Goal: Task Accomplishment & Management: Use online tool/utility

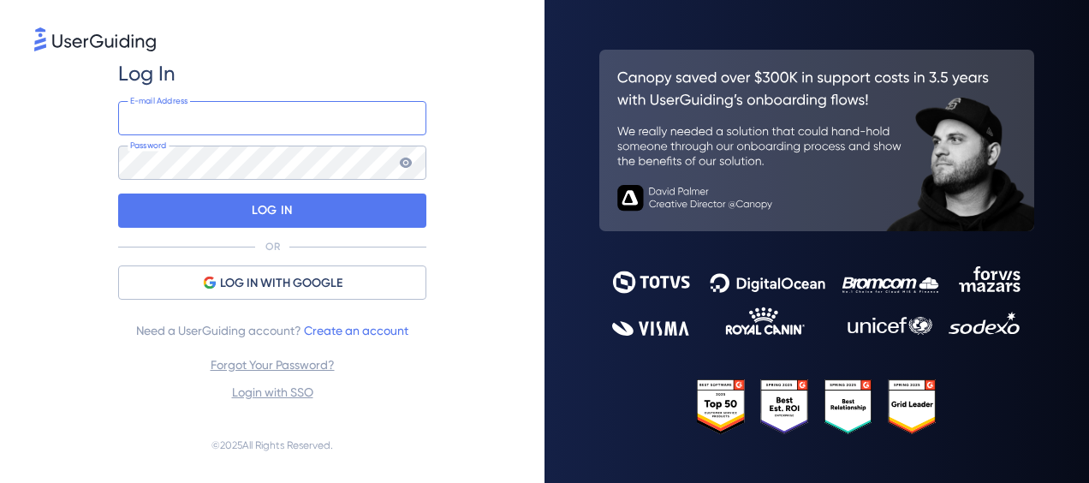
click at [307, 109] on input "email" at bounding box center [272, 118] width 308 height 34
paste input "[EMAIL_ADDRESS][DOMAIN_NAME]"
type input "[EMAIL_ADDRESS][DOMAIN_NAME]"
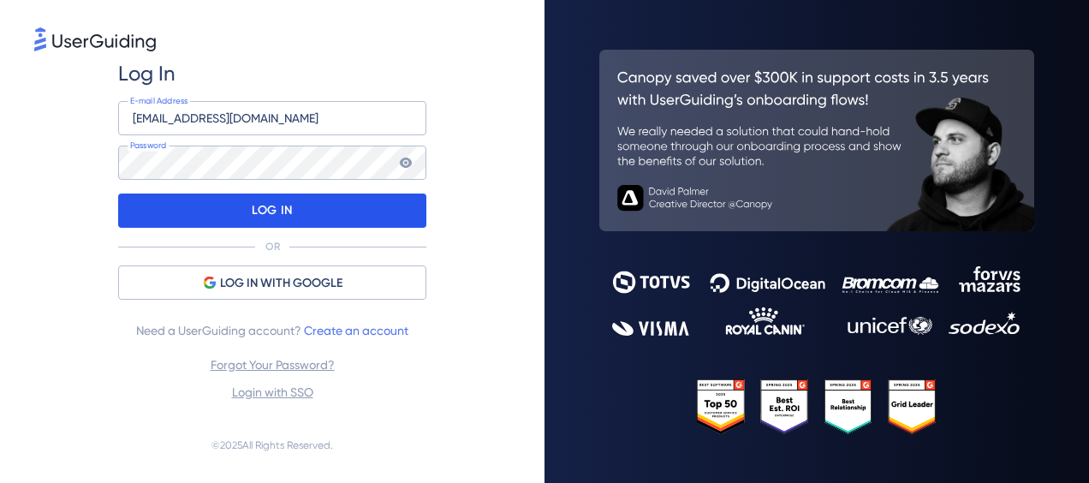
click at [298, 212] on div "LOG IN" at bounding box center [272, 211] width 308 height 34
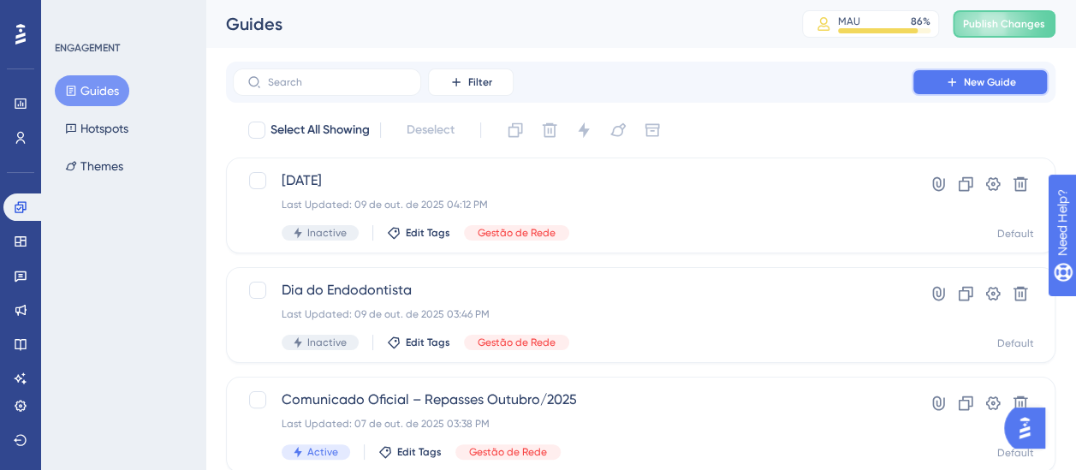
click at [980, 82] on span "New Guide" at bounding box center [990, 82] width 52 height 14
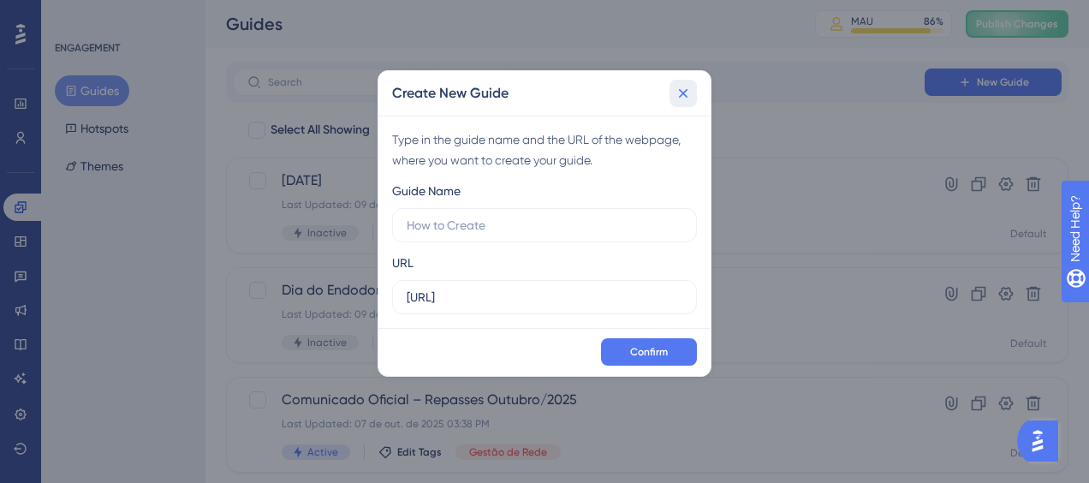
click at [678, 92] on icon at bounding box center [683, 93] width 17 height 17
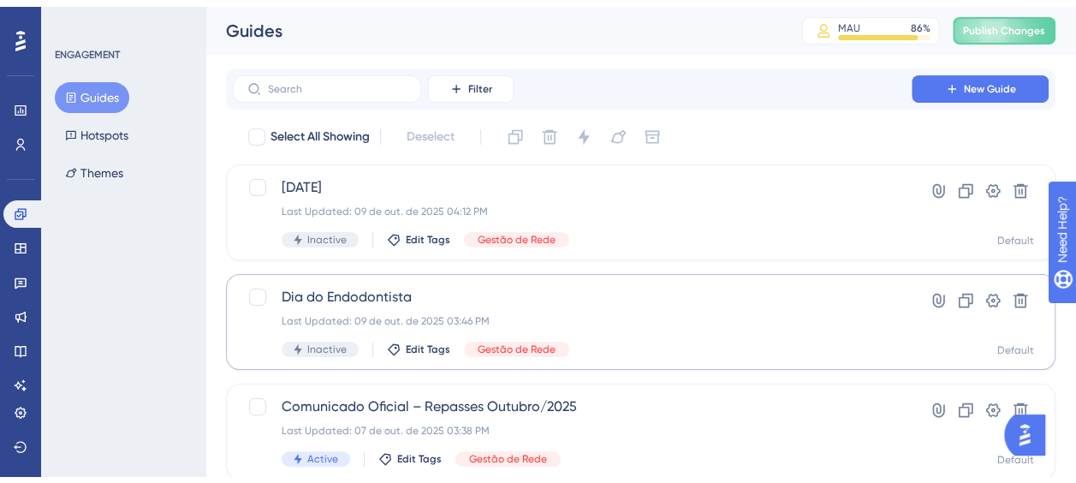
scroll to position [86, 0]
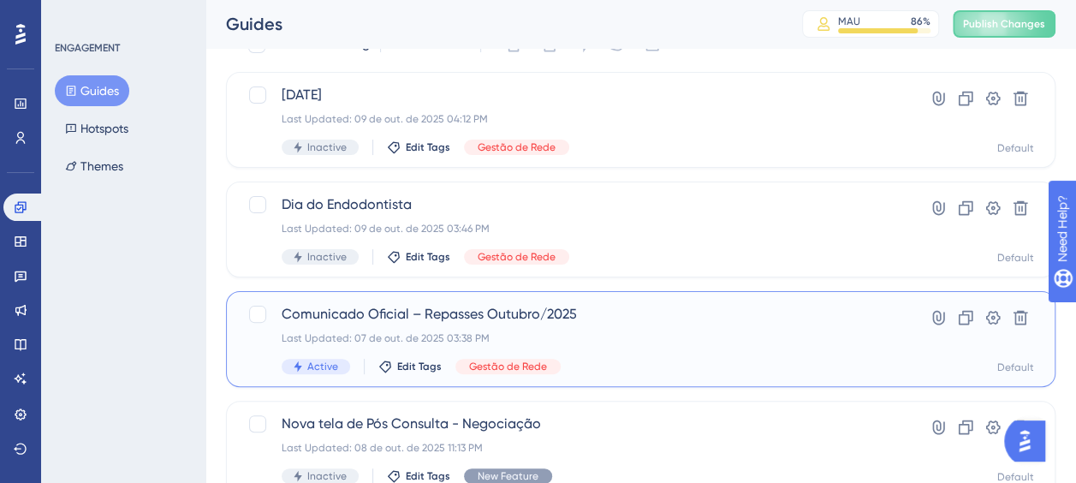
click at [635, 307] on span "Comunicado Oficial – Repasses Outubro/2025" at bounding box center [572, 314] width 581 height 21
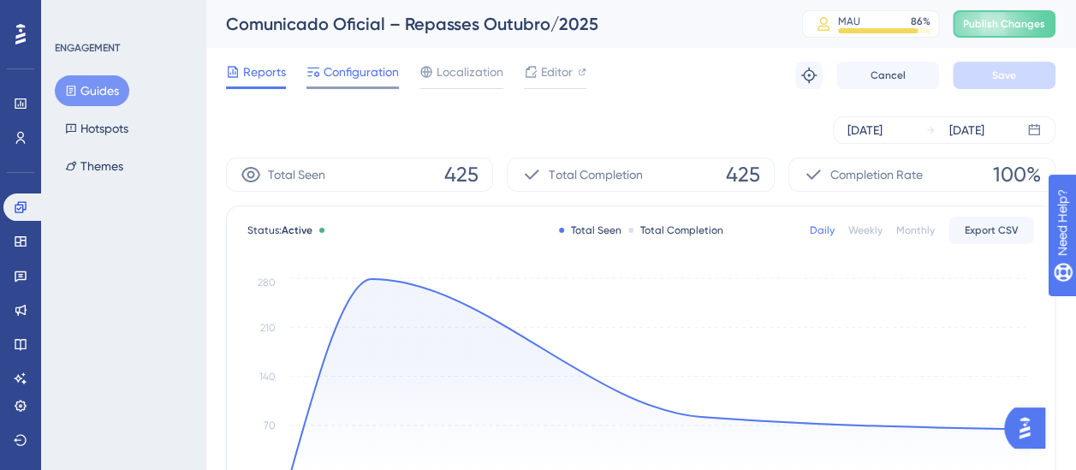
click at [354, 79] on span "Configuration" at bounding box center [361, 72] width 75 height 21
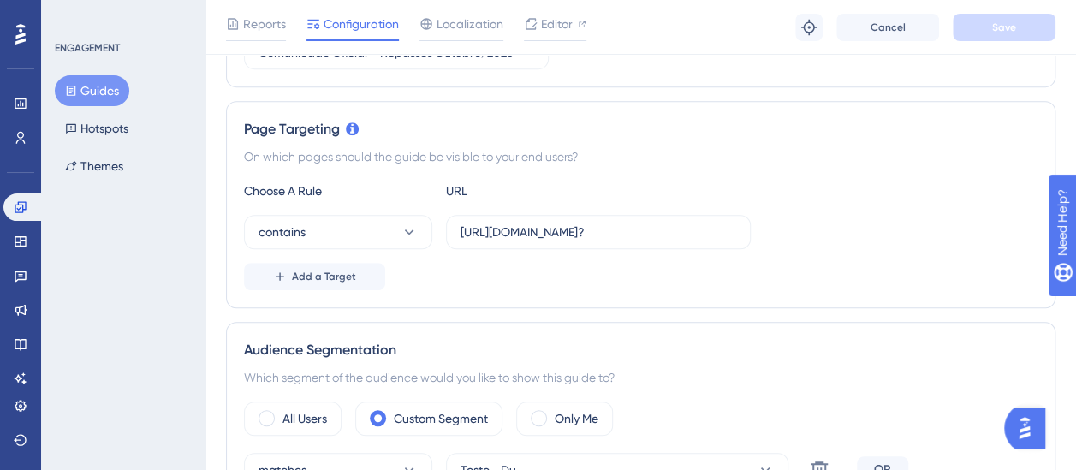
scroll to position [171, 0]
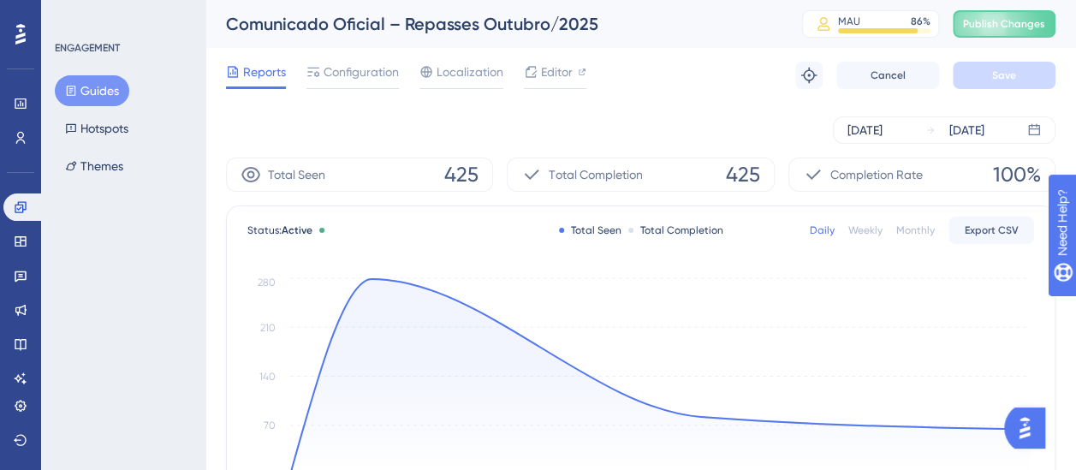
click at [101, 92] on button "Guides" at bounding box center [92, 90] width 75 height 31
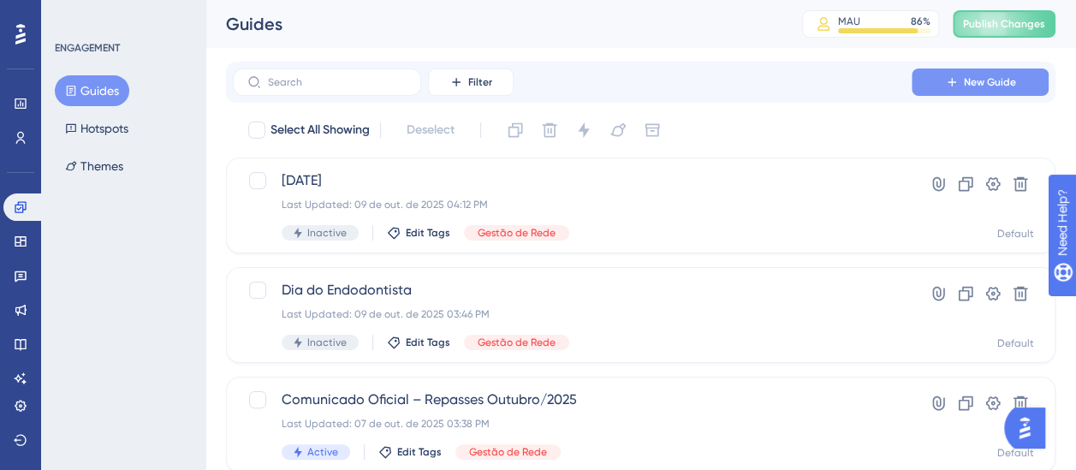
click at [1000, 79] on span "New Guide" at bounding box center [990, 82] width 52 height 14
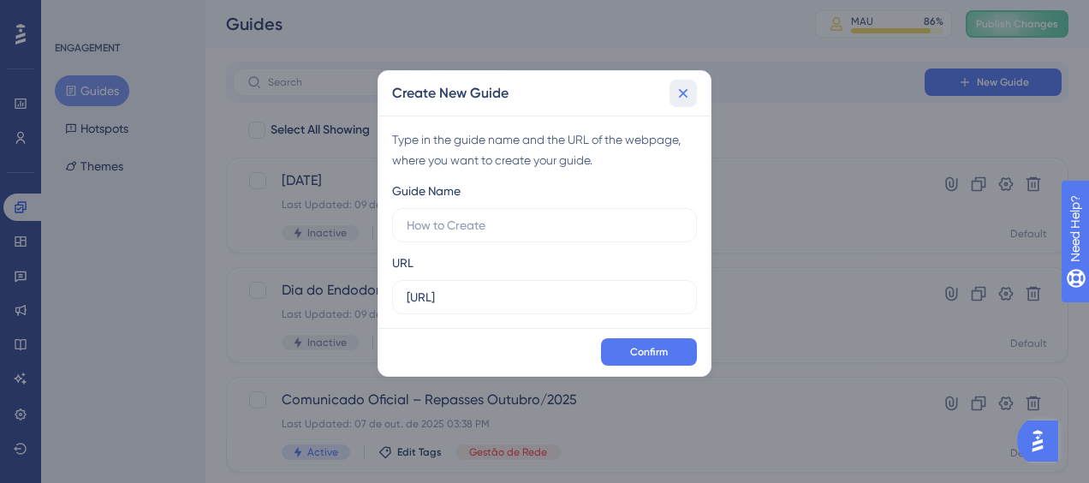
click at [683, 94] on icon at bounding box center [683, 93] width 9 height 9
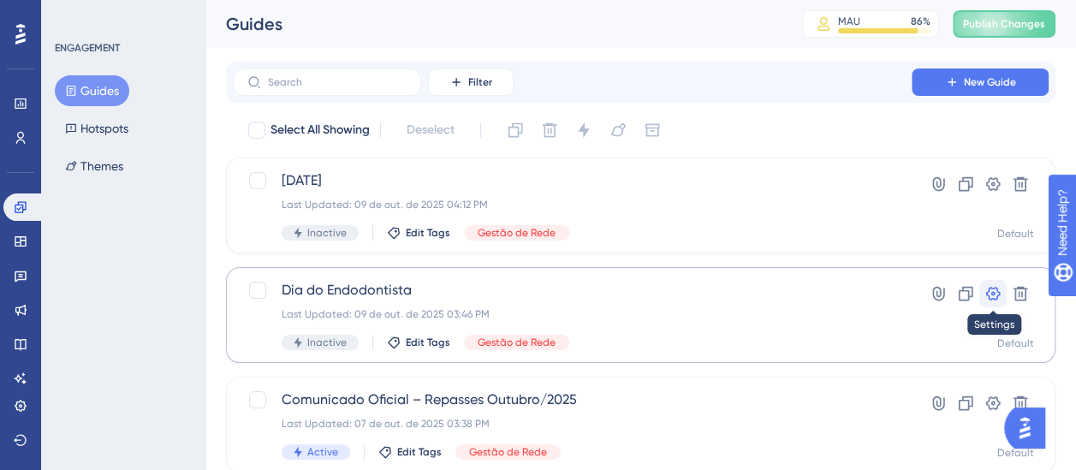
click at [1004, 293] on button at bounding box center [993, 293] width 27 height 27
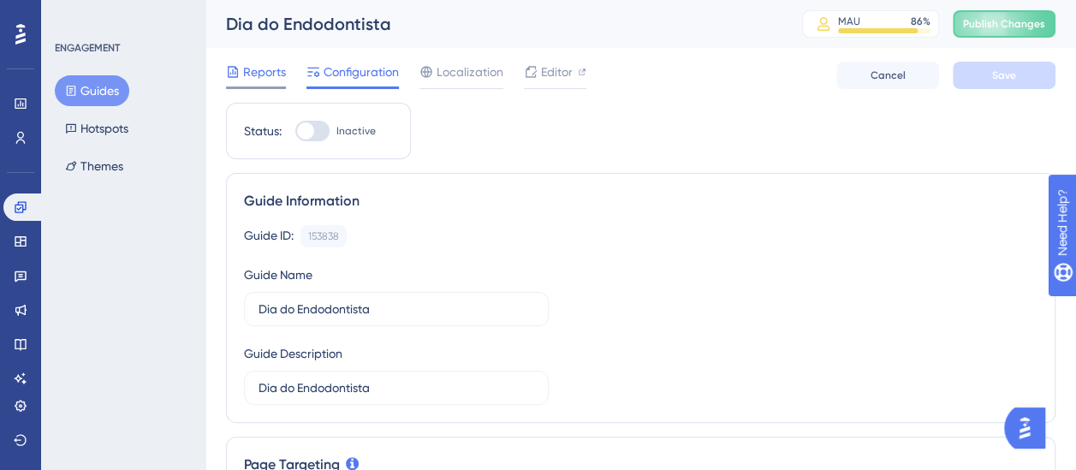
click at [249, 79] on span "Reports" at bounding box center [264, 72] width 43 height 21
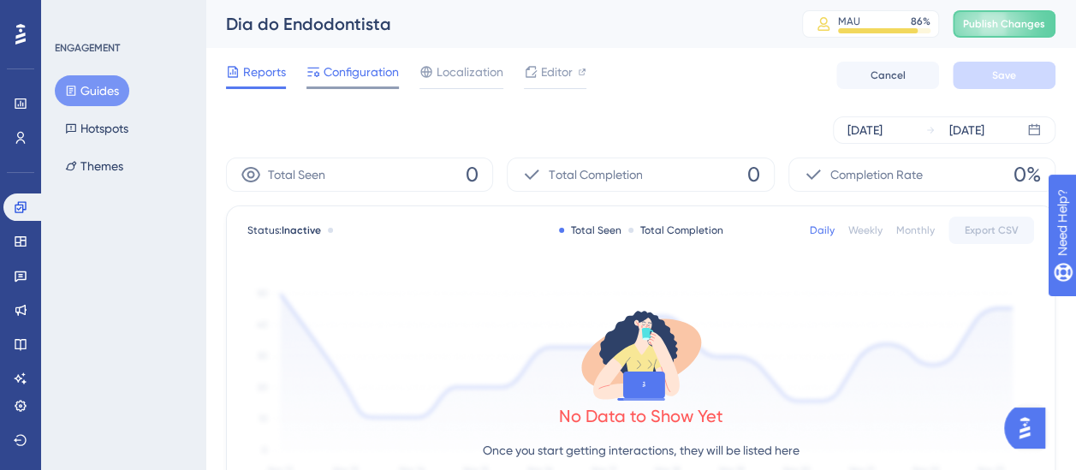
click at [372, 80] on span "Configuration" at bounding box center [361, 72] width 75 height 21
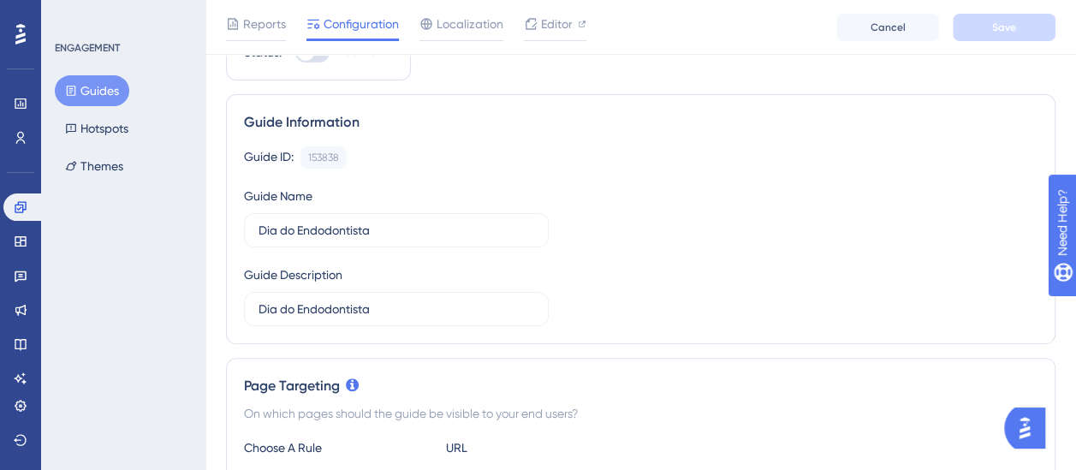
scroll to position [257, 0]
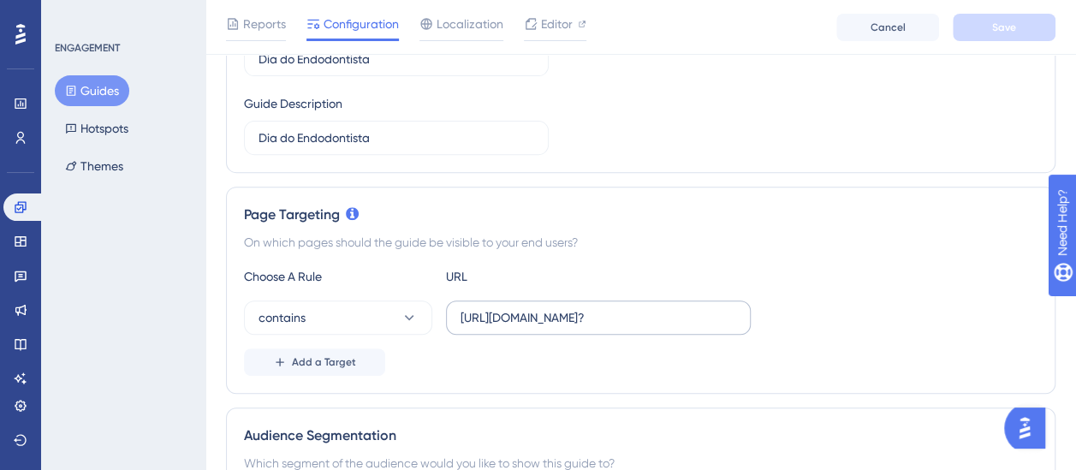
drag, startPoint x: 742, startPoint y: 319, endPoint x: 512, endPoint y: 319, distance: 229.5
click at [512, 319] on label "[URL][DOMAIN_NAME]?" at bounding box center [598, 318] width 305 height 34
click at [512, 319] on input "[URL][DOMAIN_NAME]?" at bounding box center [599, 317] width 276 height 19
drag, startPoint x: 745, startPoint y: 322, endPoint x: 552, endPoint y: 327, distance: 193.6
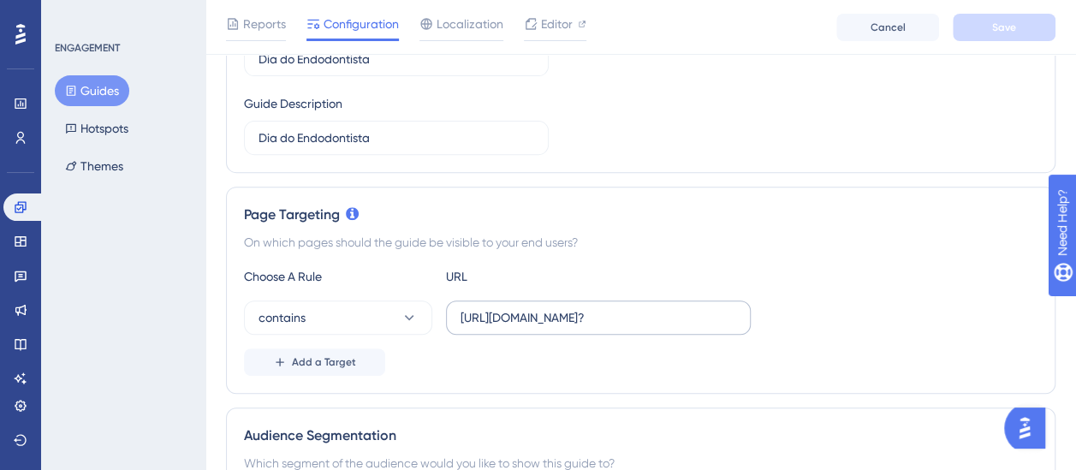
click at [552, 327] on label "[URL][DOMAIN_NAME]?" at bounding box center [598, 318] width 305 height 34
click at [101, 84] on button "Guides" at bounding box center [92, 90] width 75 height 31
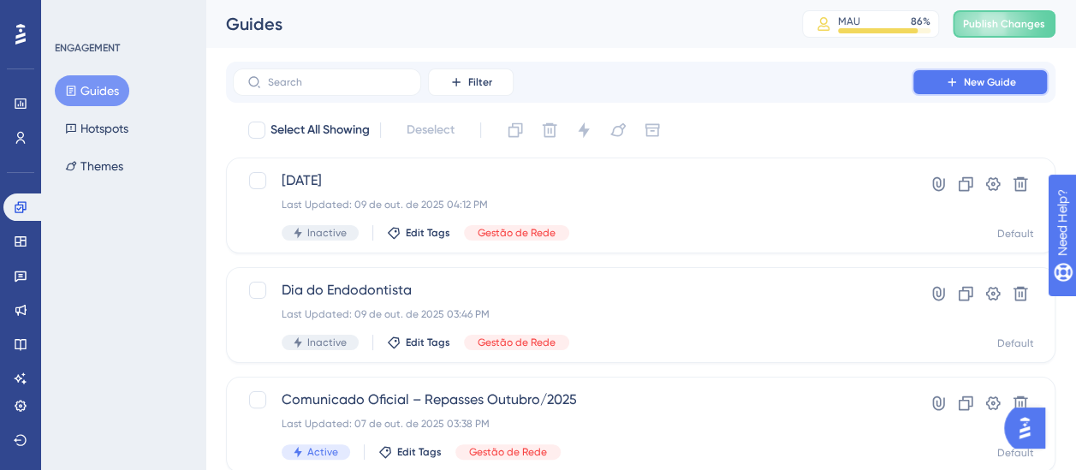
click at [954, 69] on button "New Guide" at bounding box center [980, 82] width 137 height 27
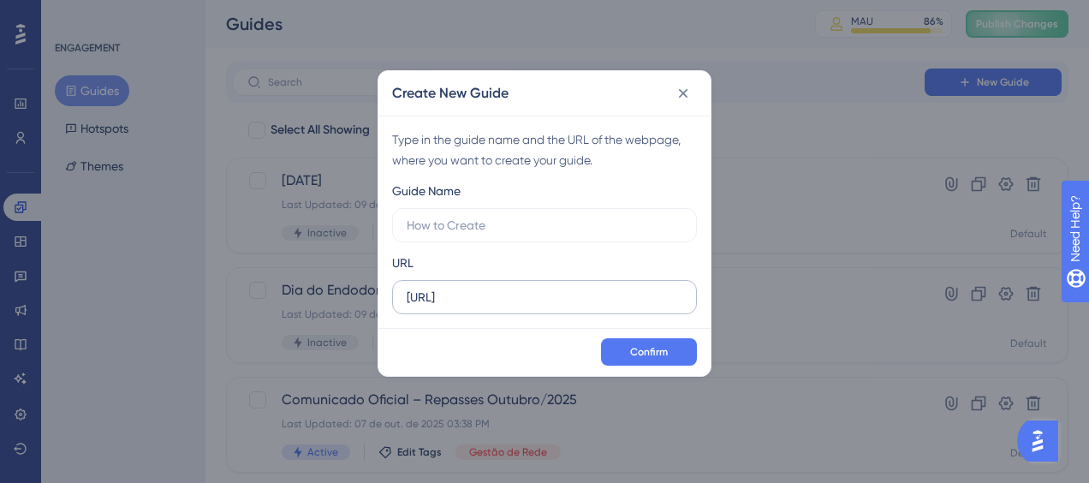
click at [529, 308] on label "[URL]" at bounding box center [544, 297] width 305 height 34
click at [529, 307] on input "[URL]" at bounding box center [545, 297] width 276 height 19
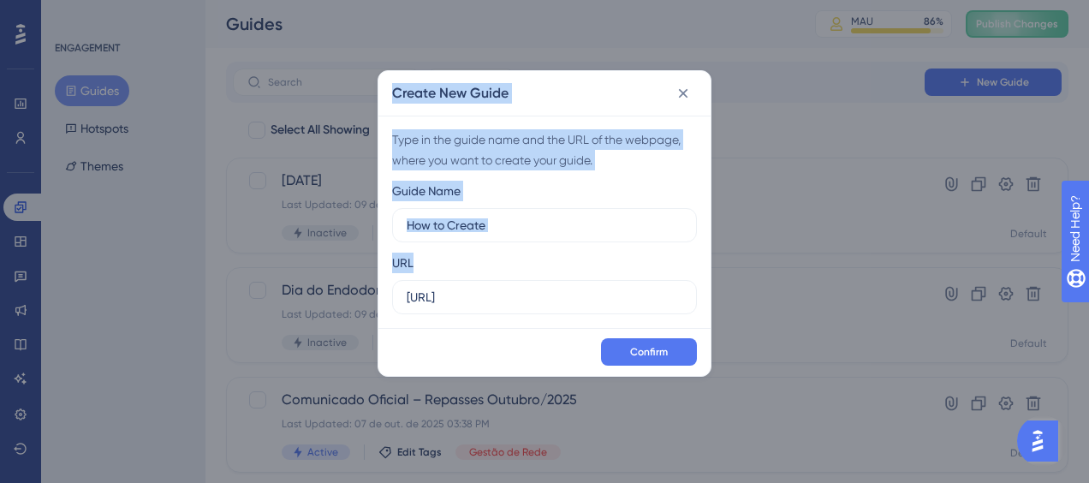
drag, startPoint x: 528, startPoint y: 307, endPoint x: 353, endPoint y: 307, distance: 174.7
click at [353, 307] on div "Create New Guide Type in the guide name and the URL of the webpage, where you w…" at bounding box center [544, 241] width 1089 height 483
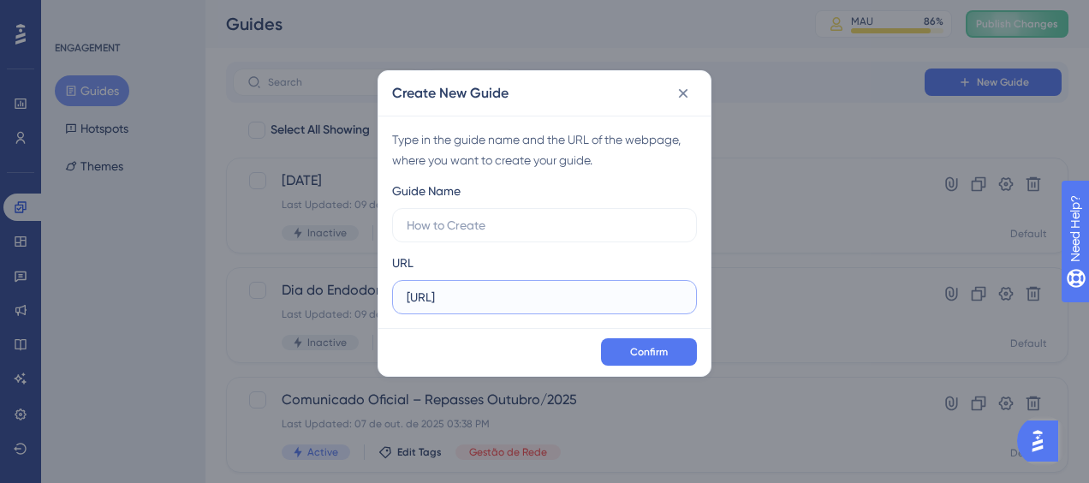
drag, startPoint x: 353, startPoint y: 307, endPoint x: 557, endPoint y: 295, distance: 204.1
click at [557, 295] on input "[URL]" at bounding box center [545, 297] width 276 height 19
type input "[URL]"
click at [522, 236] on label at bounding box center [544, 225] width 305 height 34
click at [522, 235] on input "text" at bounding box center [545, 225] width 276 height 19
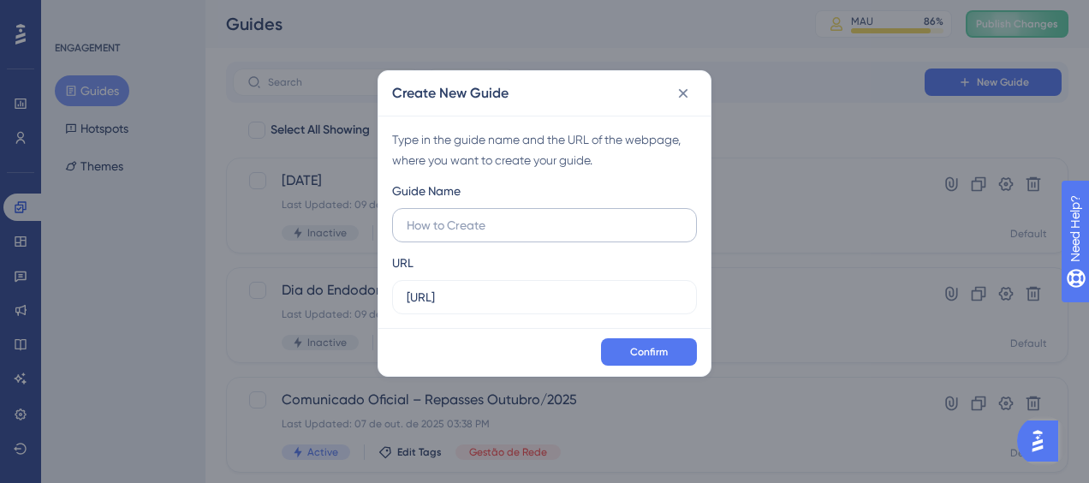
click at [644, 238] on label at bounding box center [544, 225] width 305 height 34
click at [644, 235] on input "text" at bounding box center [545, 225] width 276 height 19
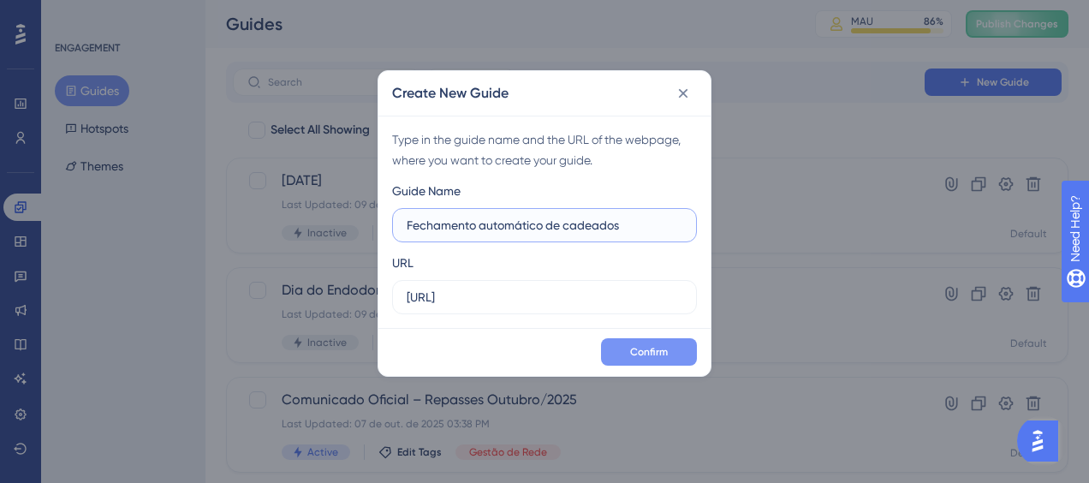
type input "Fechamento automático de cadeados"
click at [651, 347] on span "Confirm" at bounding box center [649, 352] width 38 height 14
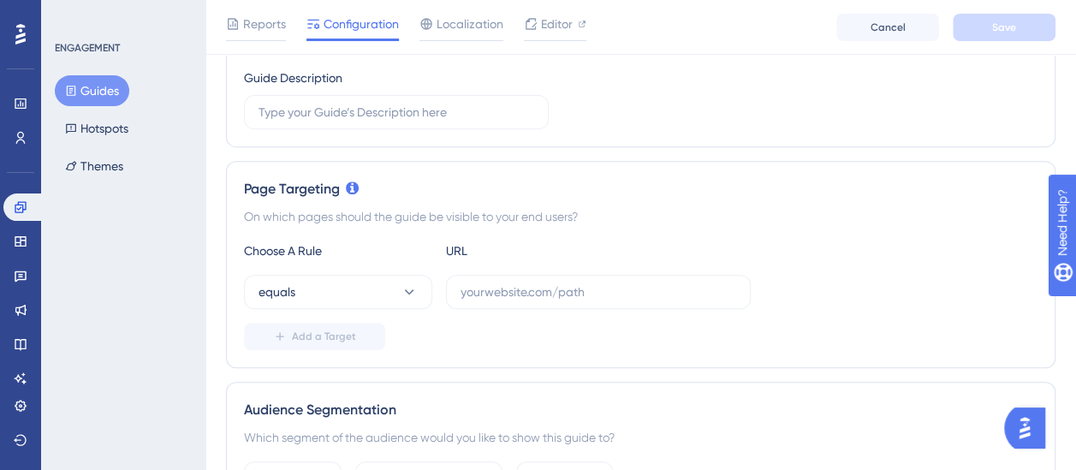
scroll to position [257, 0]
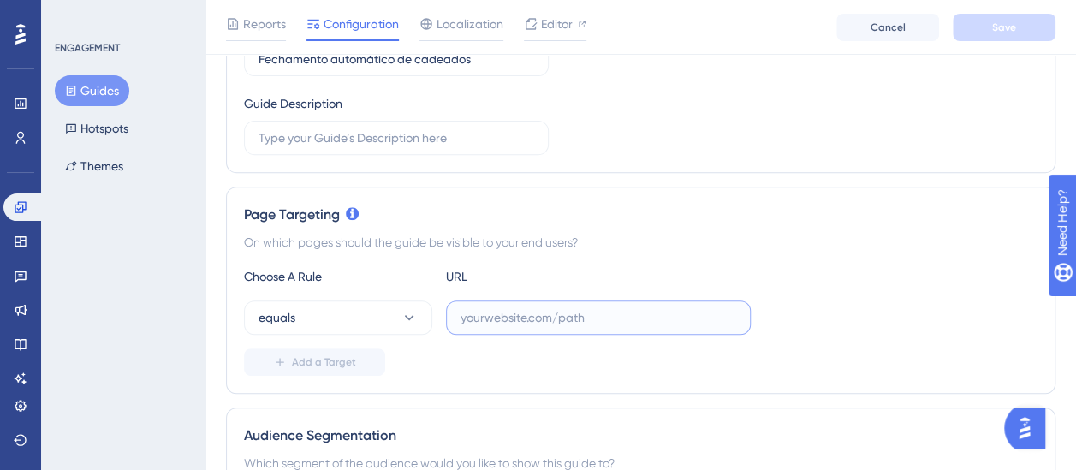
click at [604, 323] on input "text" at bounding box center [599, 317] width 276 height 19
paste input "[URL][DOMAIN_NAME]?"
type input "[URL][DOMAIN_NAME]?"
click at [798, 243] on div "On which pages should the guide be visible to your end users?" at bounding box center [641, 242] width 794 height 21
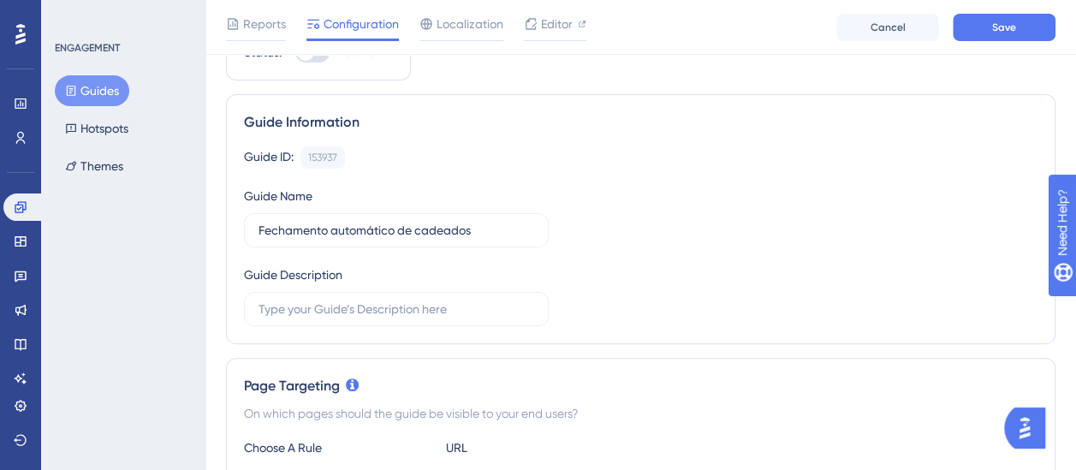
scroll to position [0, 0]
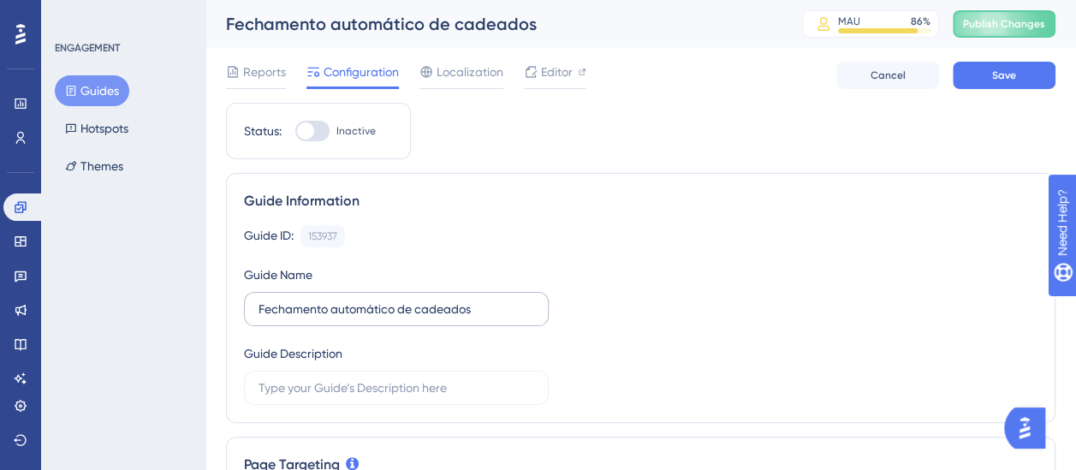
click at [343, 318] on label "Fechamento automático de cadeados" at bounding box center [396, 309] width 305 height 34
click at [343, 318] on input "Fechamento automático de cadeados" at bounding box center [397, 309] width 276 height 19
drag, startPoint x: 516, startPoint y: 312, endPoint x: 213, endPoint y: 315, distance: 302.3
type input "Fechamento Automático de Cadeados"
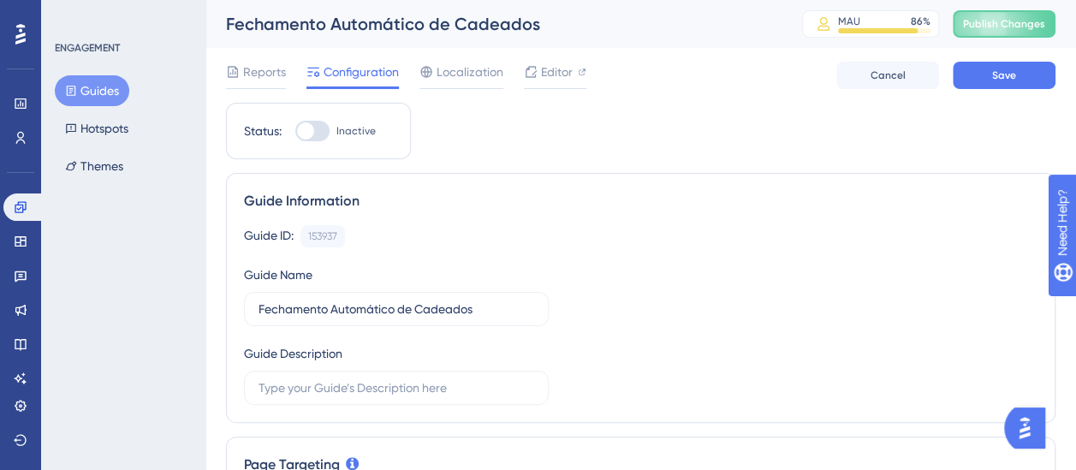
click at [337, 414] on div "Guide Information Guide ID: 153937 Copy Guide Name Fechamento Automático de Cad…" at bounding box center [641, 298] width 830 height 250
click at [332, 399] on label at bounding box center [396, 388] width 305 height 34
click at [332, 397] on input "text" at bounding box center [397, 388] width 276 height 19
paste input "Fechamento Automático de Cadeados"
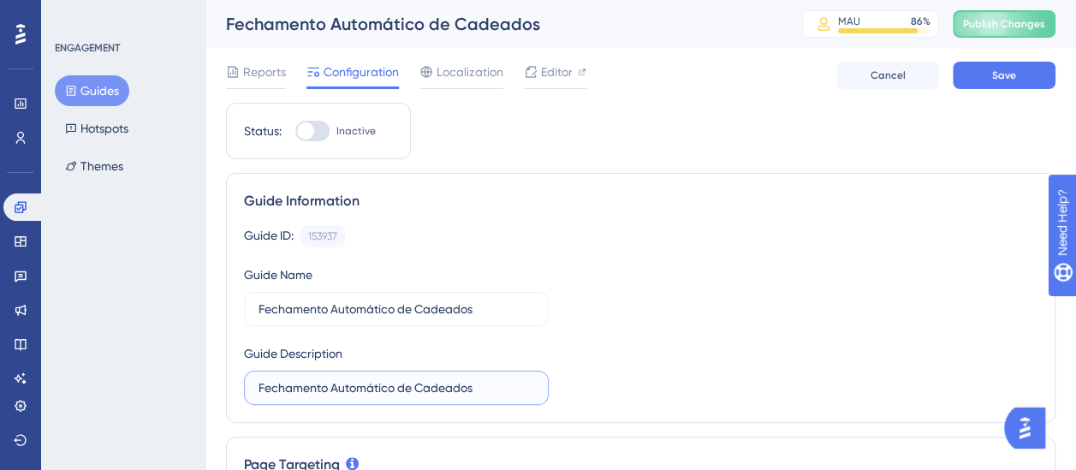
type input "Fechamento Automático de Cadeados"
click at [647, 364] on div "Guide ID: 153937 Copy Guide Name Fechamento Automático de Cadeados Guide Descri…" at bounding box center [641, 315] width 794 height 180
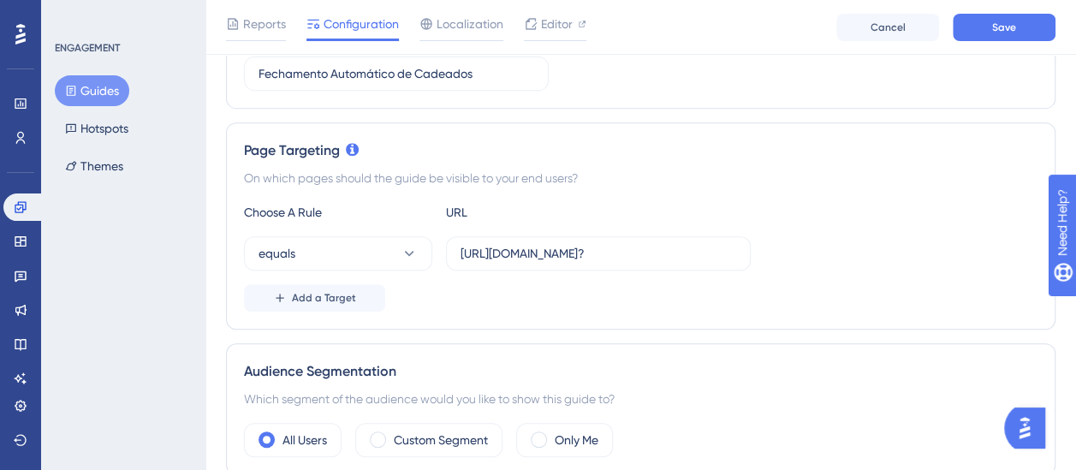
scroll to position [428, 0]
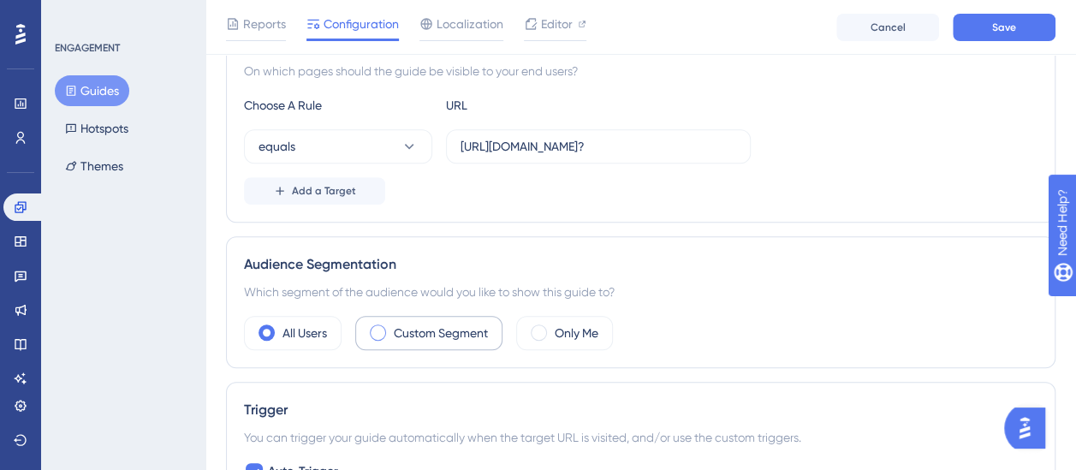
click at [421, 331] on label "Custom Segment" at bounding box center [441, 333] width 94 height 21
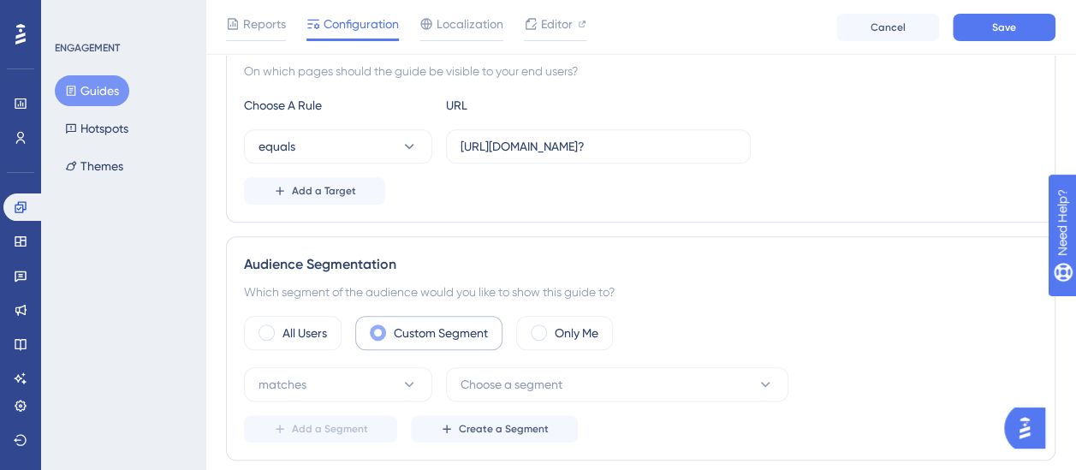
scroll to position [514, 0]
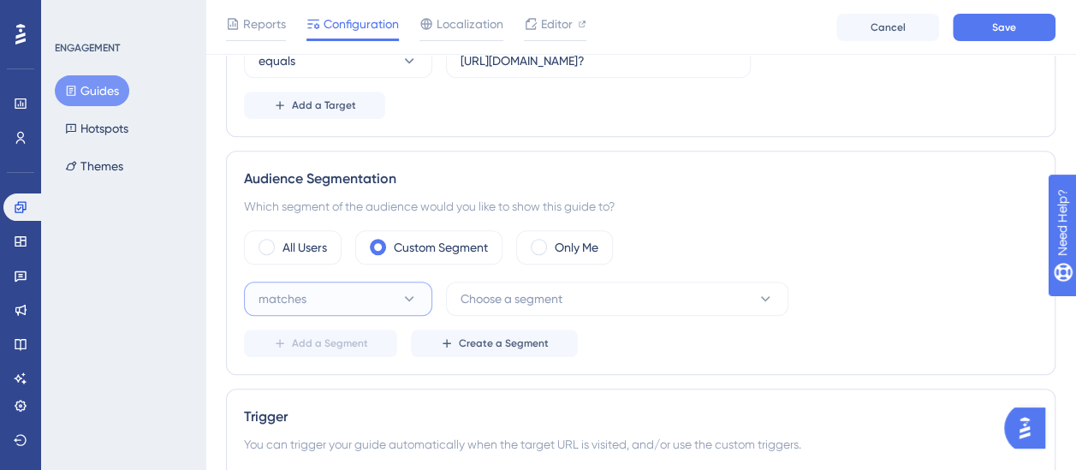
click at [402, 296] on icon at bounding box center [409, 298] width 17 height 17
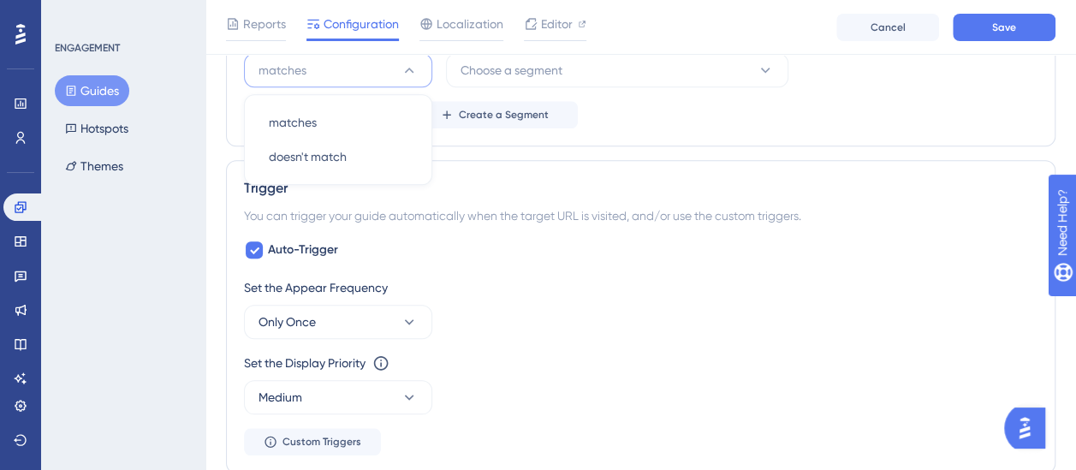
scroll to position [644, 0]
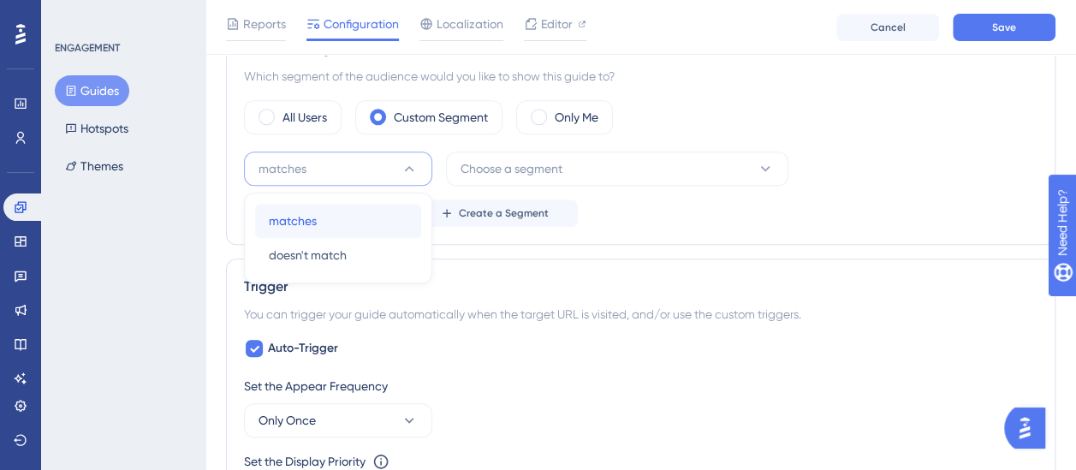
click at [383, 211] on div "matches matches" at bounding box center [338, 221] width 139 height 34
click at [587, 173] on button "Choose a segment" at bounding box center [617, 169] width 343 height 34
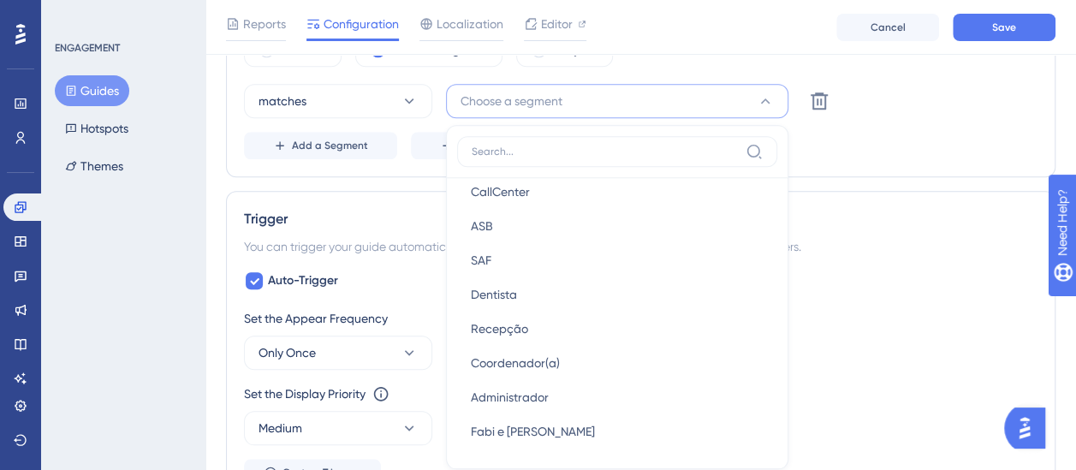
scroll to position [685, 0]
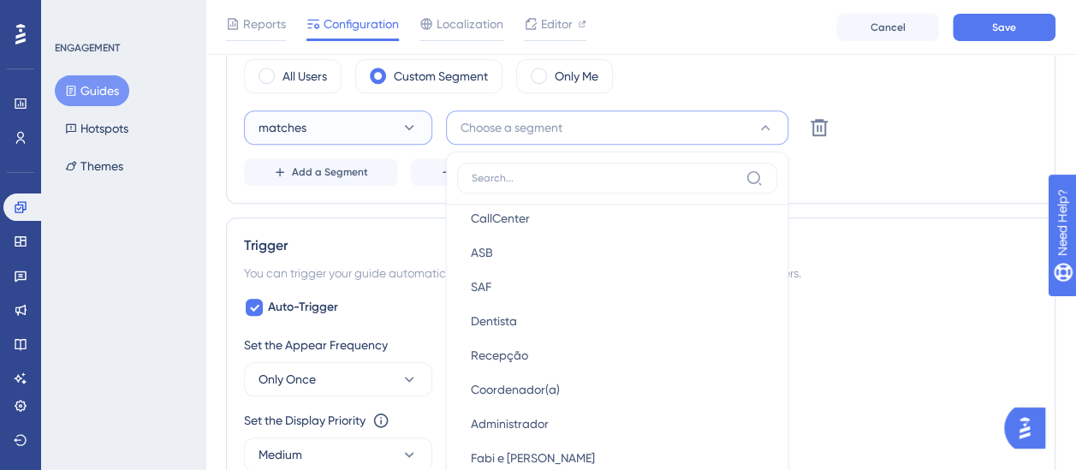
click at [331, 138] on button "matches" at bounding box center [338, 127] width 188 height 34
click at [349, 218] on div "doesn't match doesn't match" at bounding box center [338, 214] width 139 height 34
click at [539, 126] on span "Choose a segment" at bounding box center [512, 127] width 102 height 21
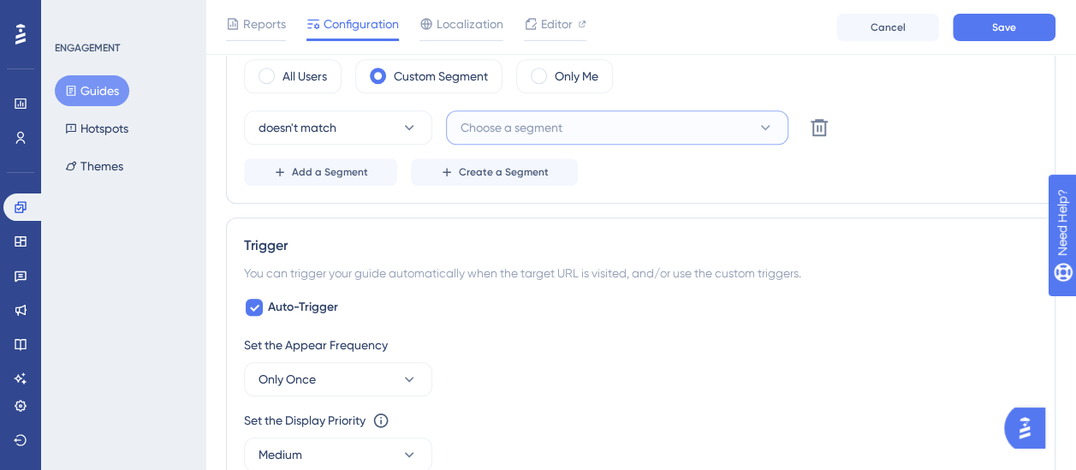
click at [539, 128] on span "Choose a segment" at bounding box center [512, 127] width 102 height 21
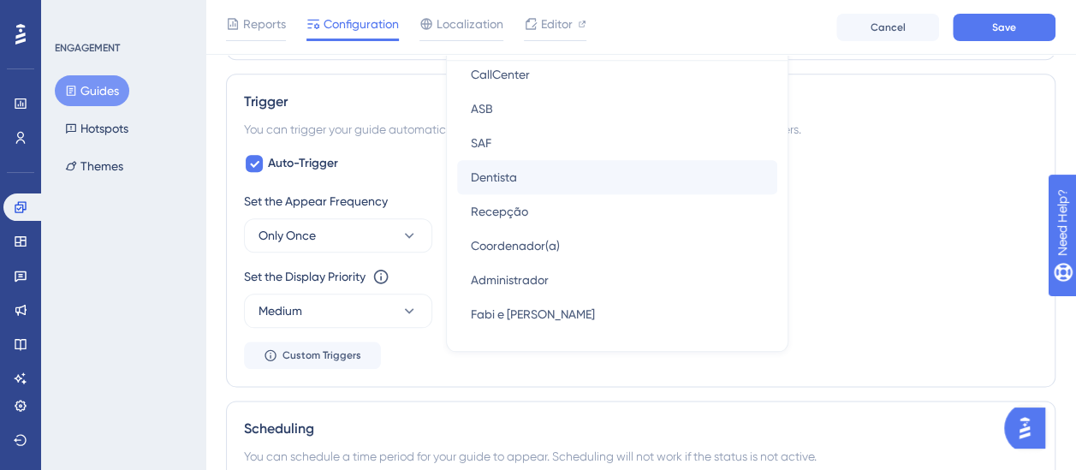
scroll to position [856, 0]
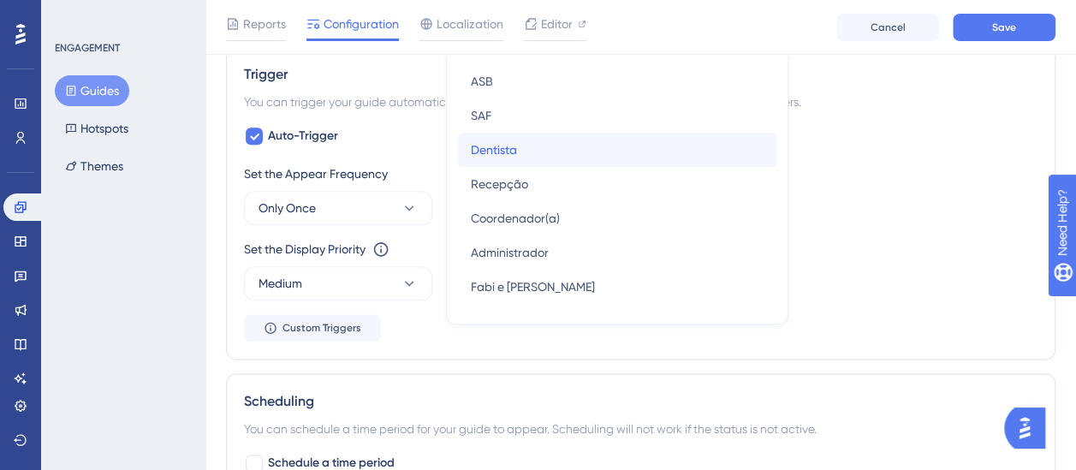
click at [579, 149] on div "Dentista Dentista" at bounding box center [617, 150] width 293 height 34
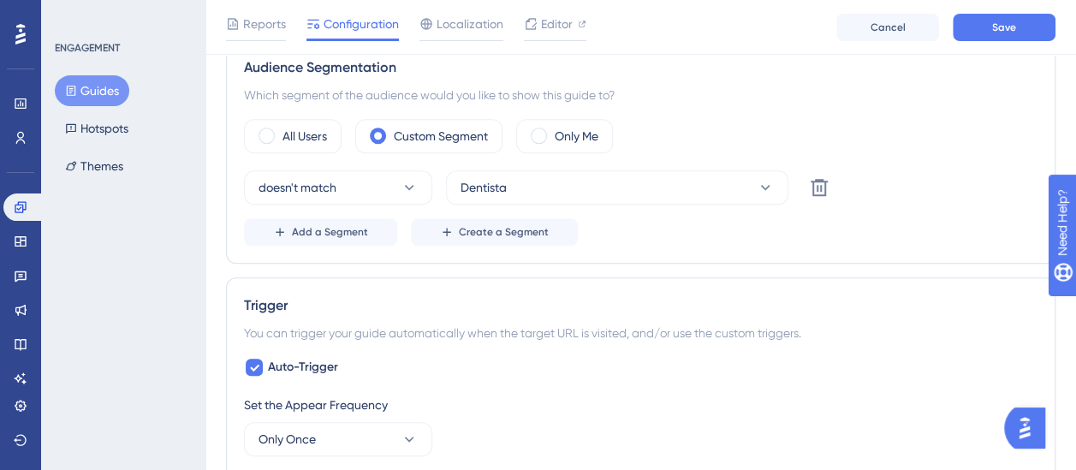
scroll to position [599, 0]
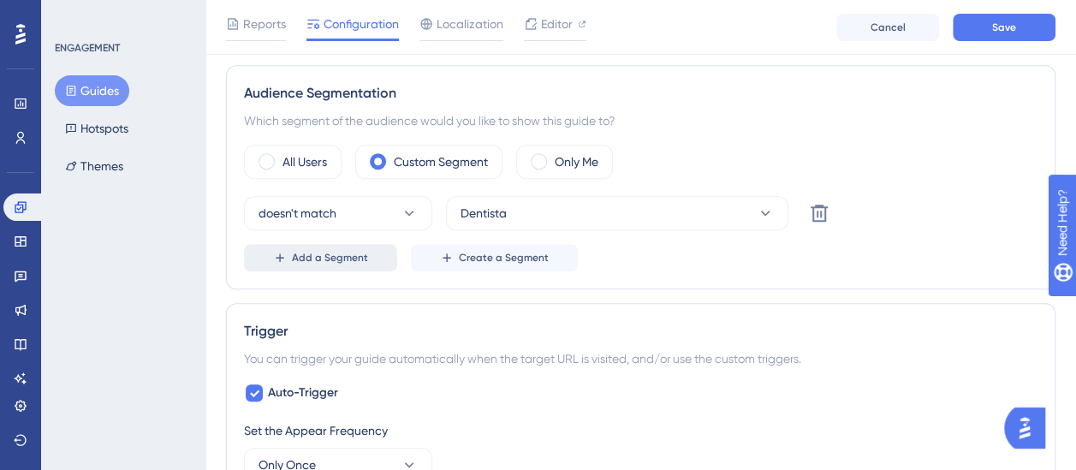
click at [361, 257] on span "Add a Segment" at bounding box center [330, 258] width 76 height 14
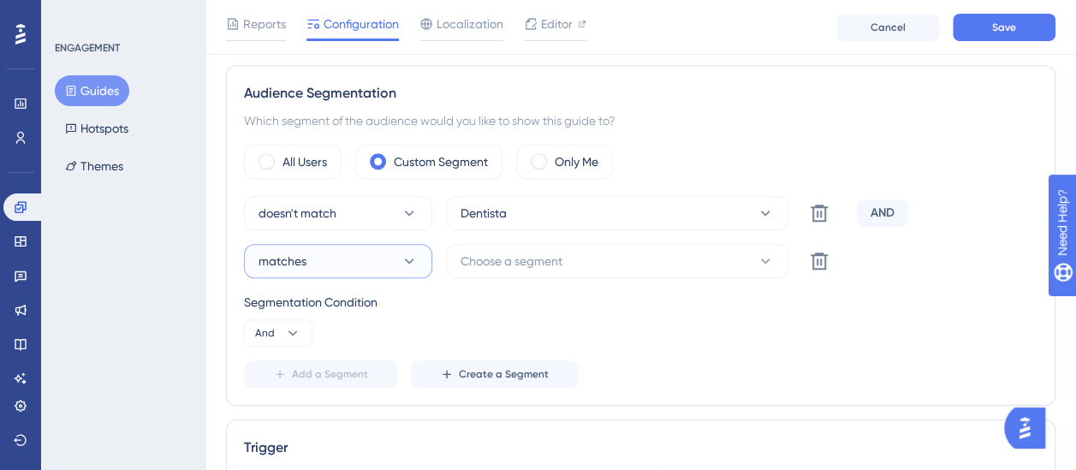
click at [361, 257] on button "matches" at bounding box center [338, 261] width 188 height 34
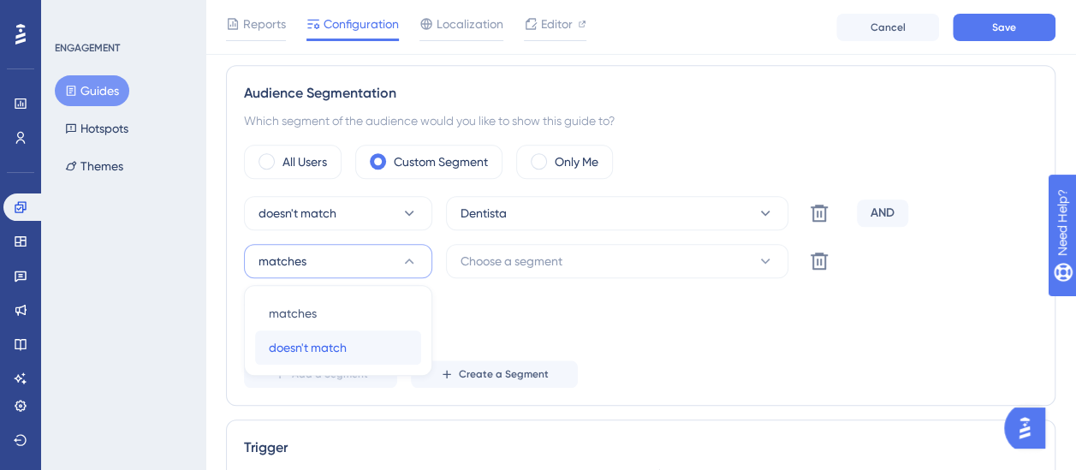
click at [399, 341] on div "doesn't match doesn't match" at bounding box center [338, 348] width 139 height 34
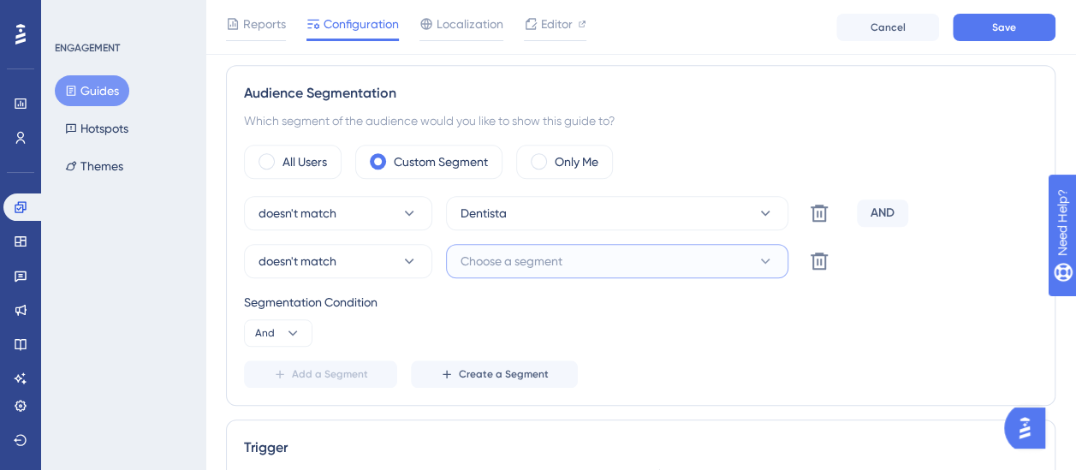
click at [505, 262] on span "Choose a segment" at bounding box center [512, 261] width 102 height 21
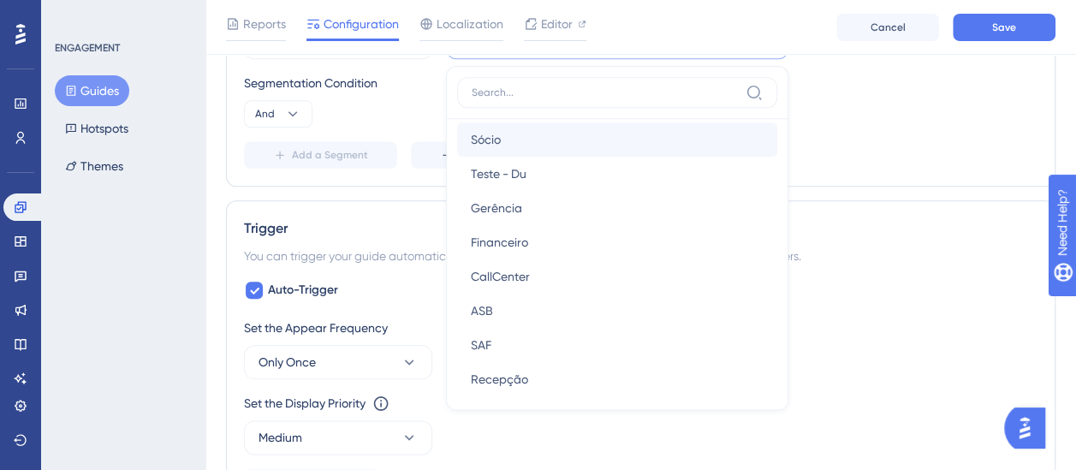
scroll to position [171, 0]
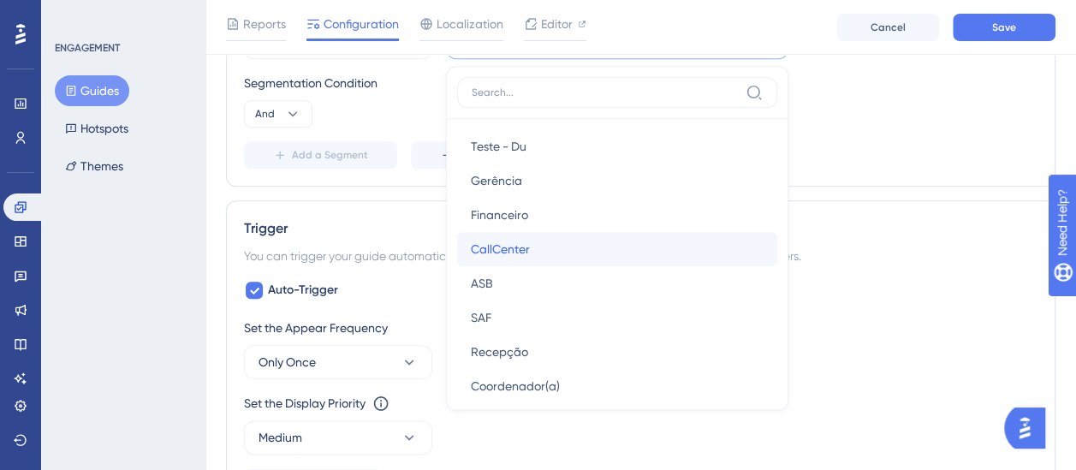
click at [498, 232] on div "CallCenter CallCenter" at bounding box center [617, 249] width 293 height 34
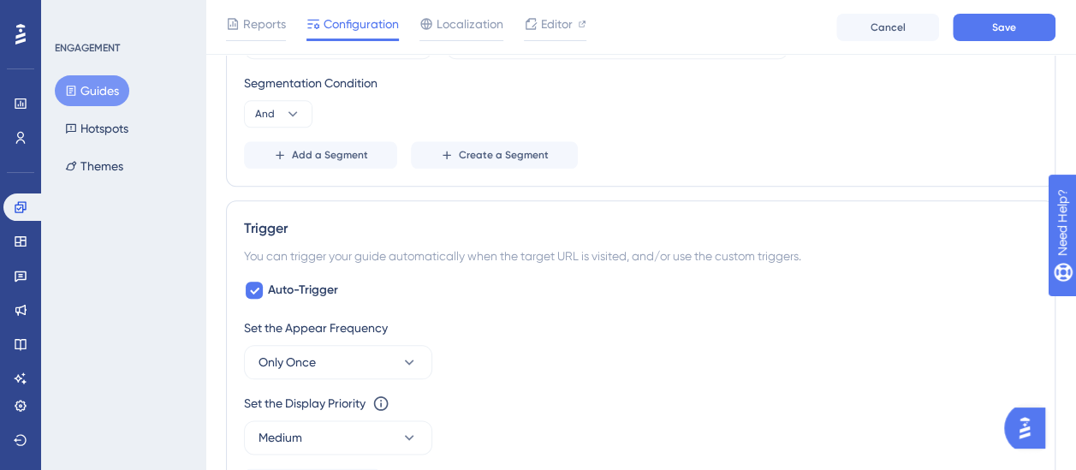
click at [713, 182] on div "Audience Segmentation Which segment of the audience would you like to show this…" at bounding box center [641, 16] width 830 height 341
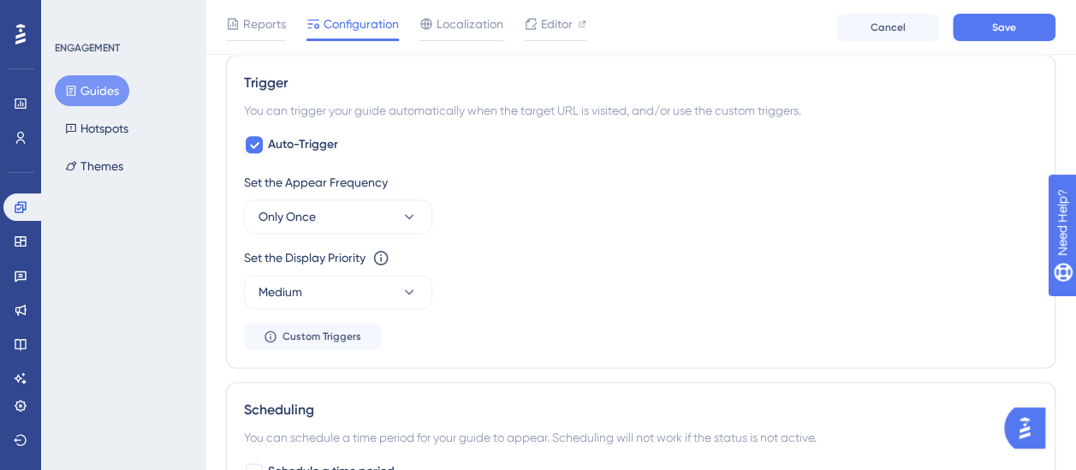
scroll to position [990, 0]
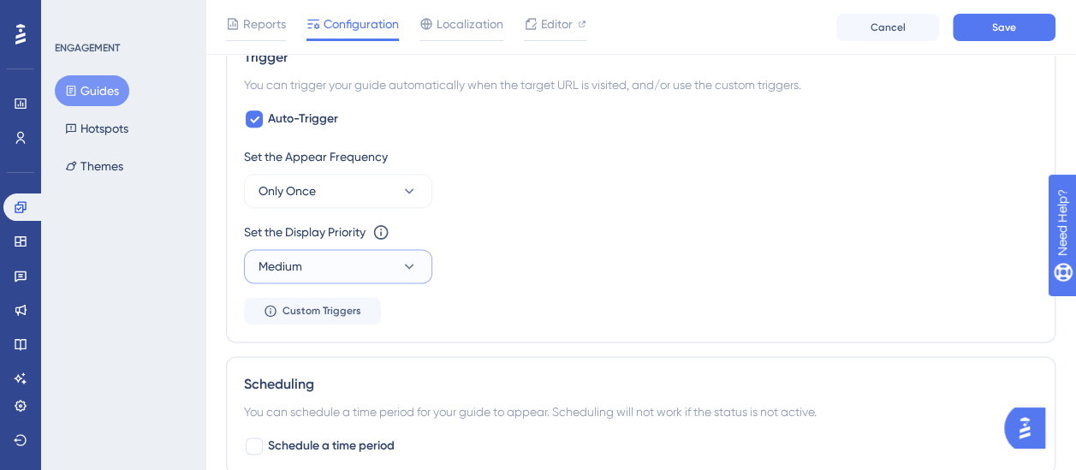
click at [429, 263] on button "Medium" at bounding box center [338, 266] width 188 height 34
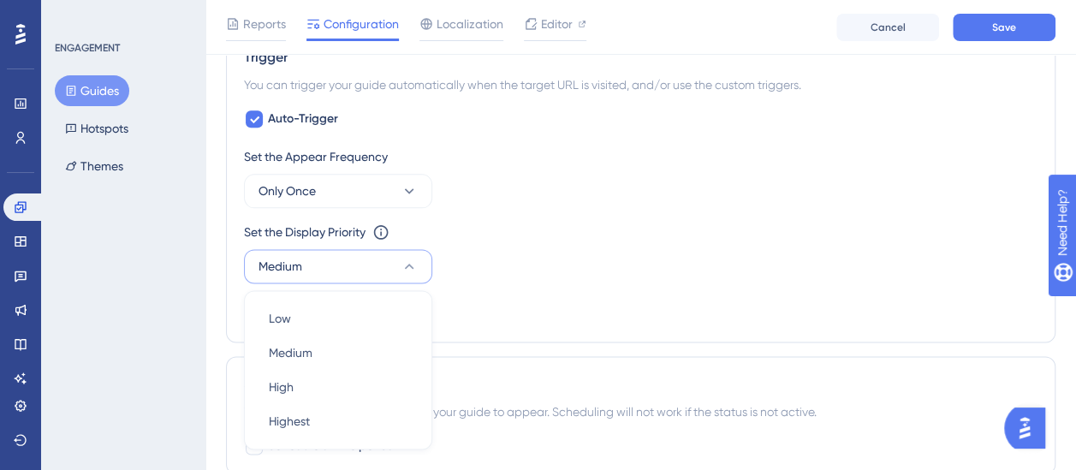
scroll to position [1120, 0]
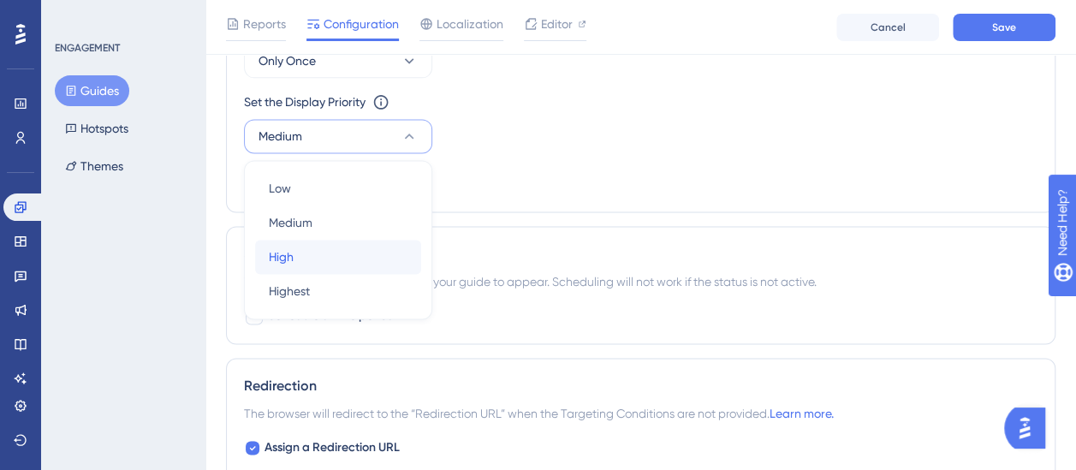
click at [391, 247] on div "High High" at bounding box center [338, 257] width 139 height 34
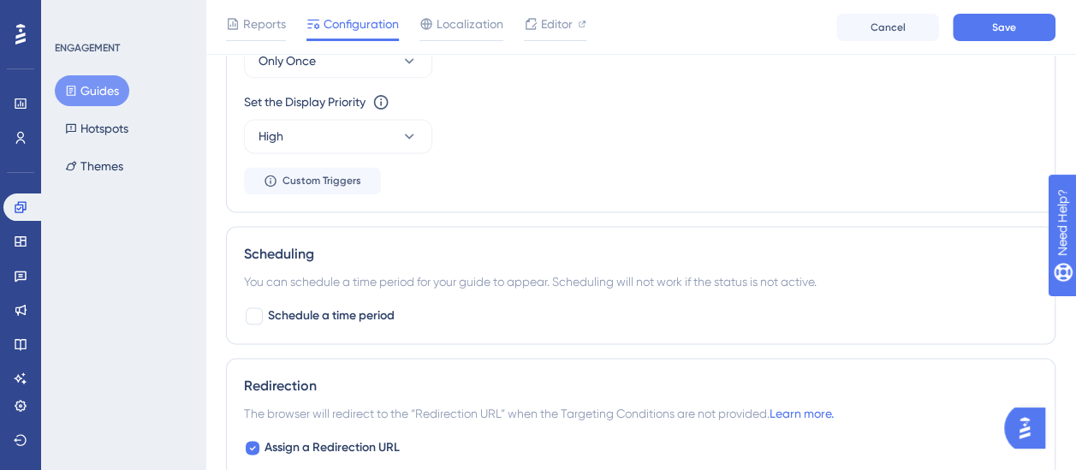
click at [552, 205] on div "Trigger You can trigger your guide automatically when the target URL is visited…" at bounding box center [641, 55] width 830 height 313
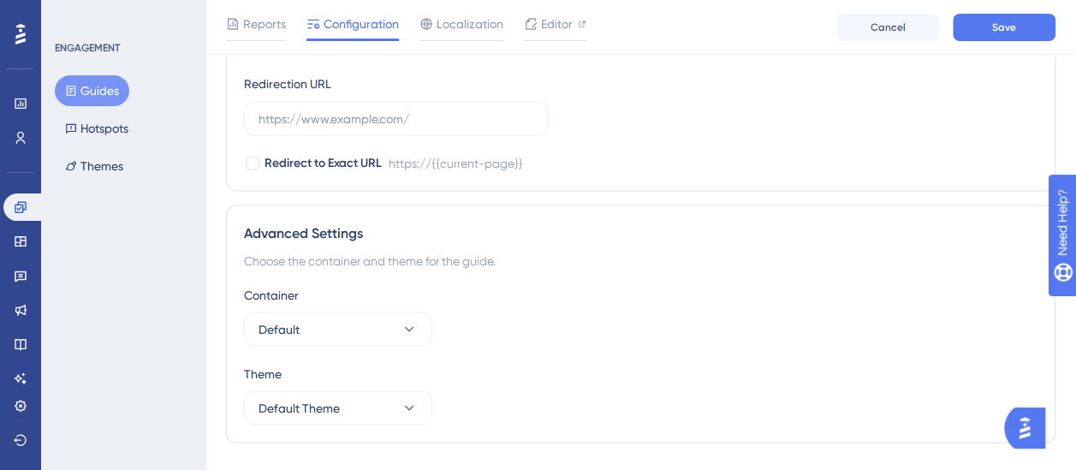
scroll to position [1548, 0]
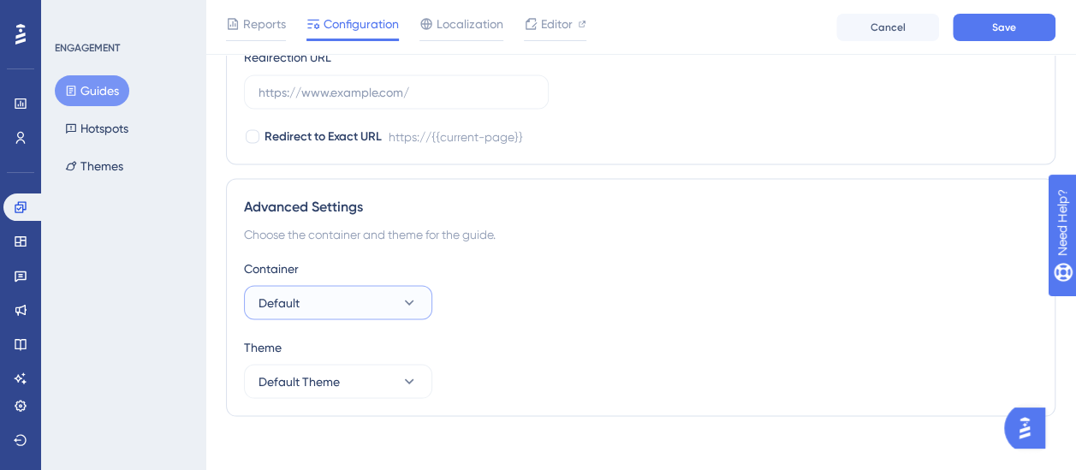
click at [302, 301] on button "Default" at bounding box center [338, 302] width 188 height 34
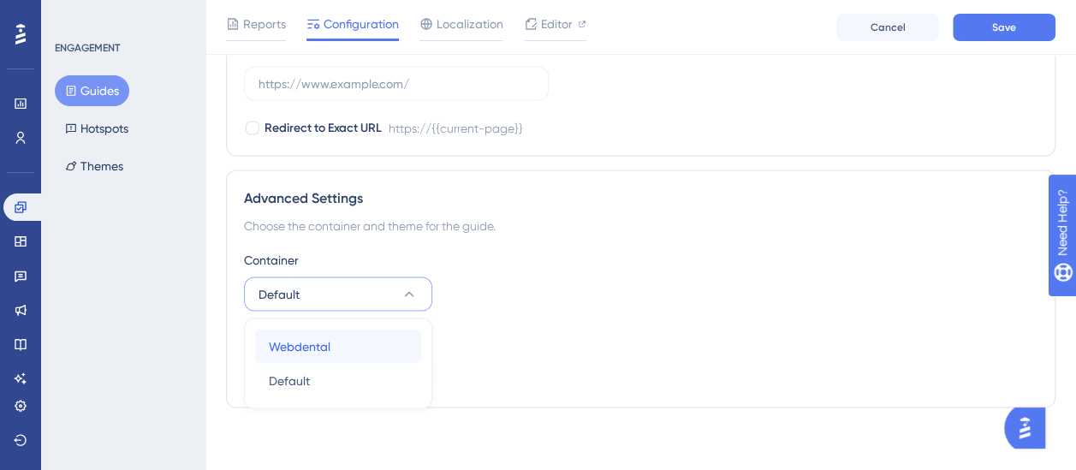
click at [317, 329] on div "Webdental Webdental" at bounding box center [338, 346] width 139 height 34
click at [332, 362] on span "Default Theme" at bounding box center [299, 372] width 81 height 21
click at [447, 363] on div "Theme Default Theme Default Theme Default Theme" at bounding box center [641, 359] width 794 height 62
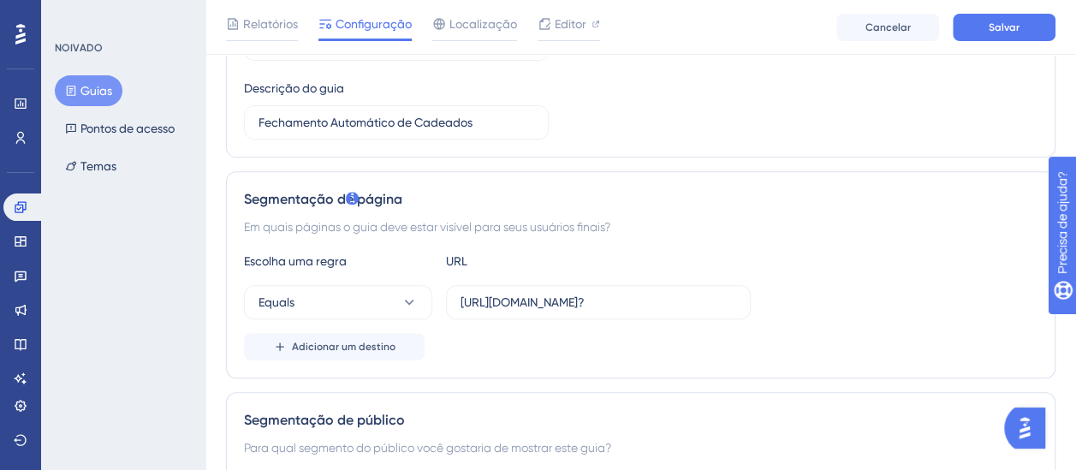
scroll to position [187, 0]
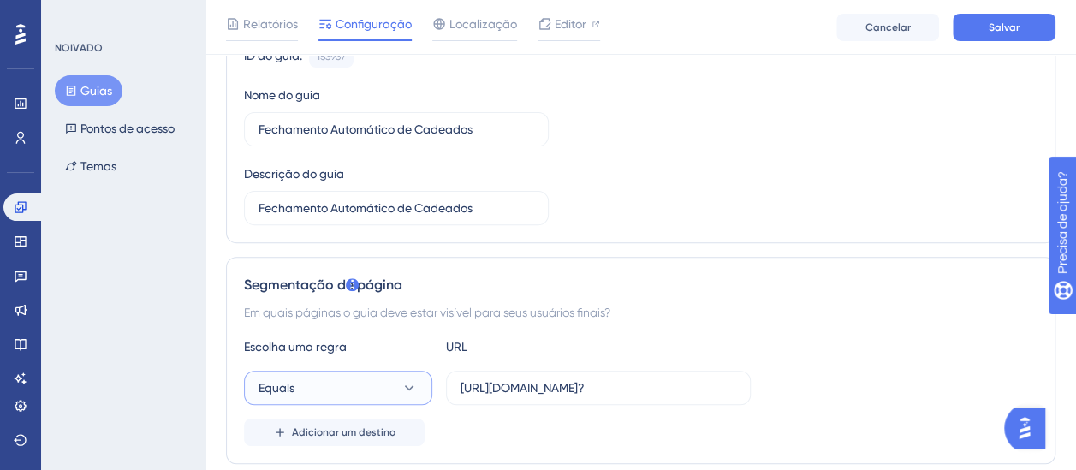
click at [391, 373] on button "Equals" at bounding box center [338, 388] width 188 height 34
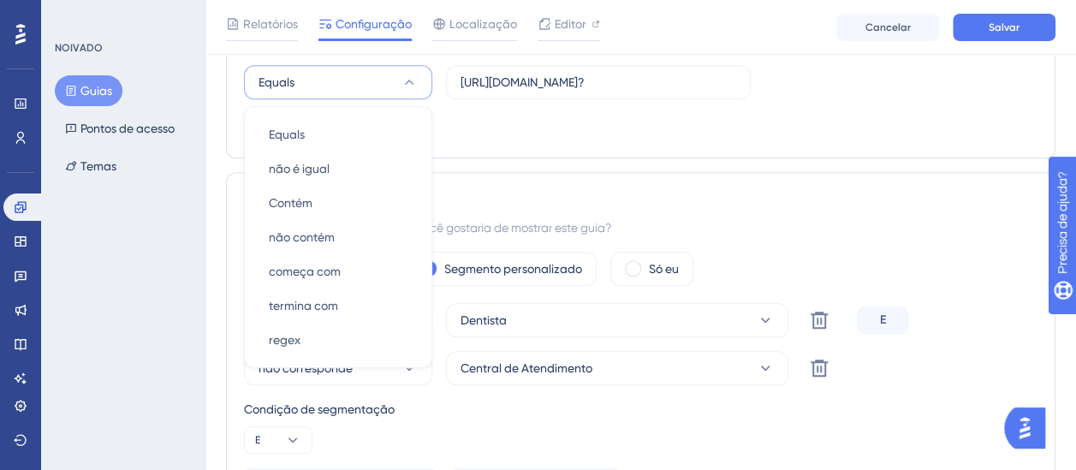
click at [202, 308] on div "NOIVADO Guias Pontos de acesso Temas" at bounding box center [123, 235] width 164 height 470
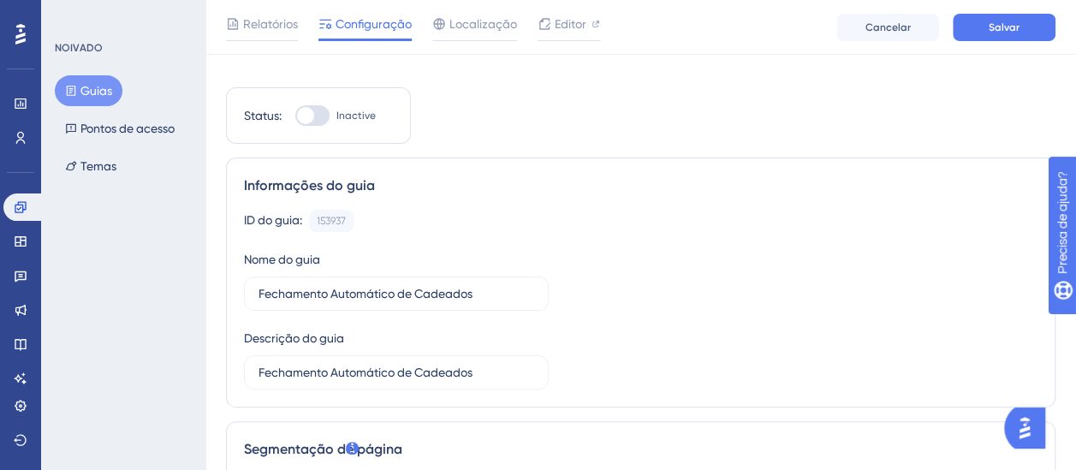
scroll to position [0, 0]
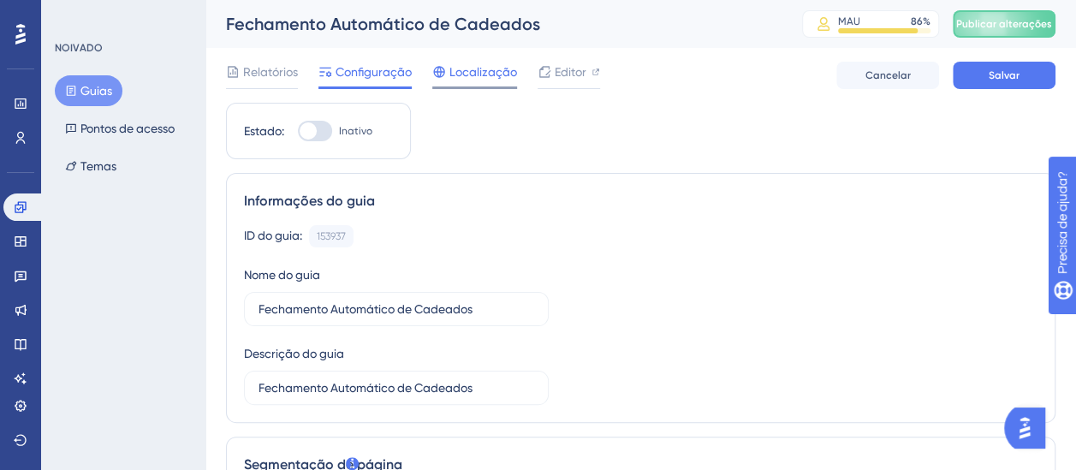
click at [487, 75] on span "Localização" at bounding box center [484, 72] width 68 height 21
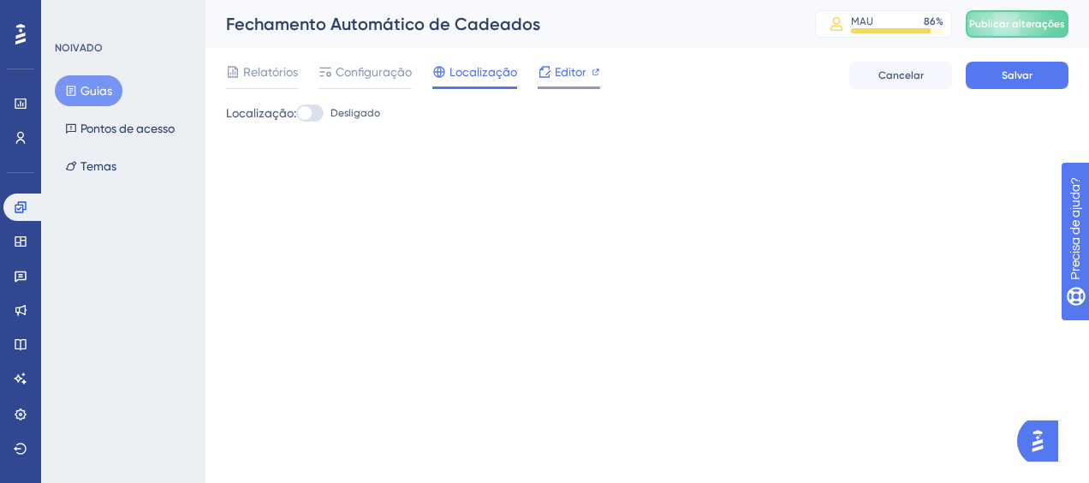
click at [557, 75] on span "Editor" at bounding box center [571, 72] width 32 height 21
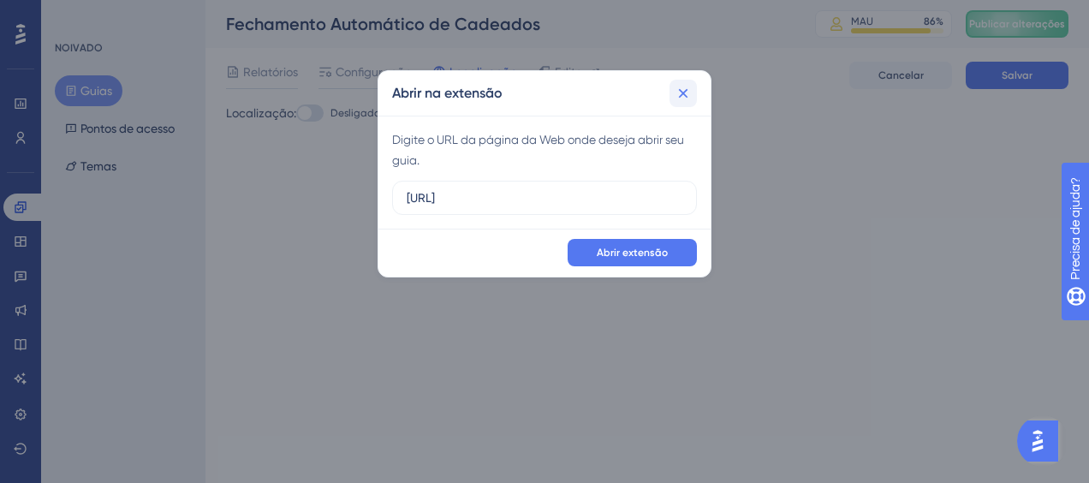
click at [684, 95] on icon at bounding box center [683, 93] width 17 height 17
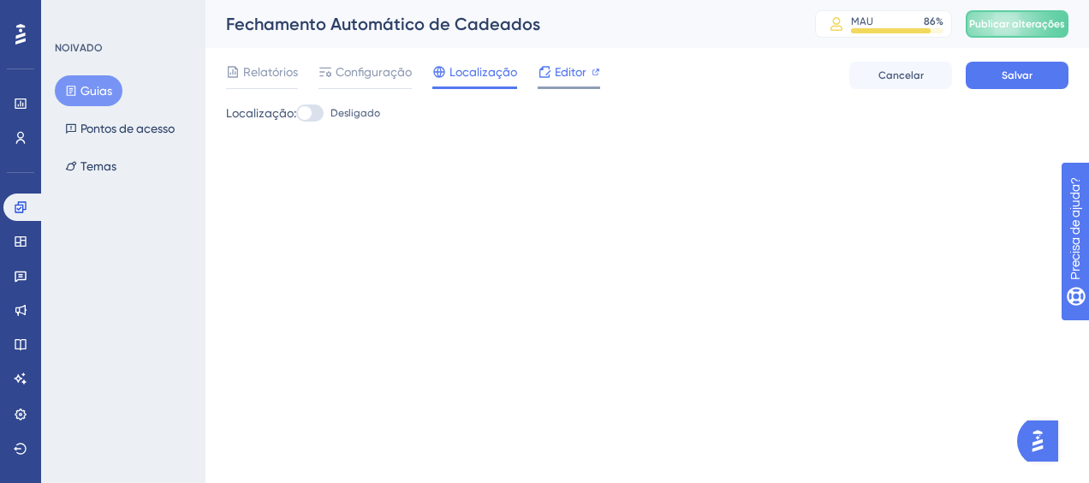
click at [557, 64] on span "Editor" at bounding box center [571, 72] width 32 height 21
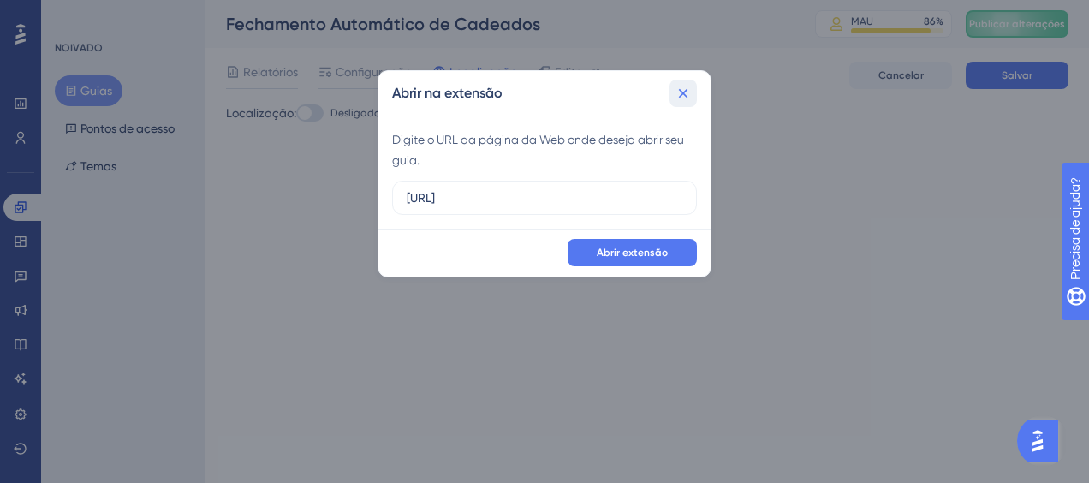
click at [678, 89] on icon at bounding box center [683, 93] width 17 height 17
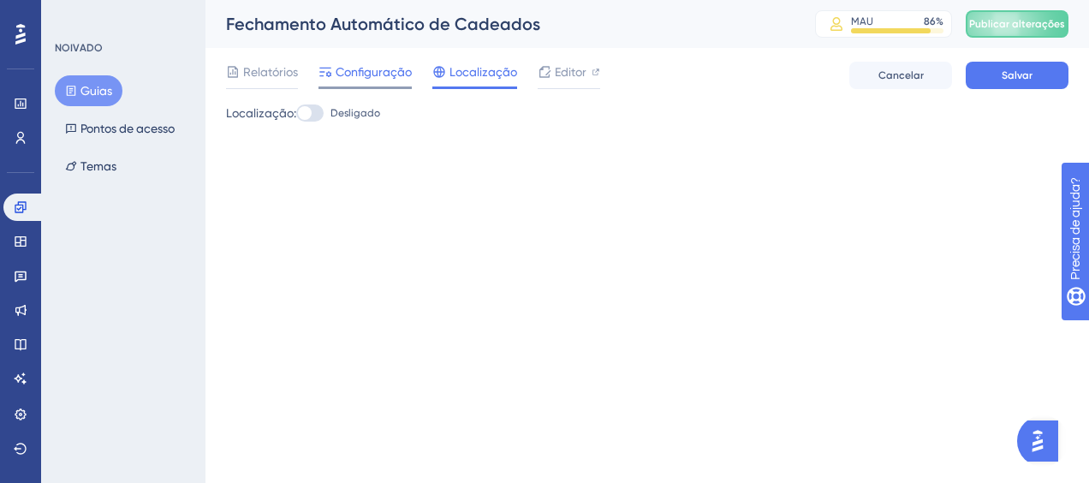
click at [349, 67] on span "Configuração" at bounding box center [374, 72] width 76 height 21
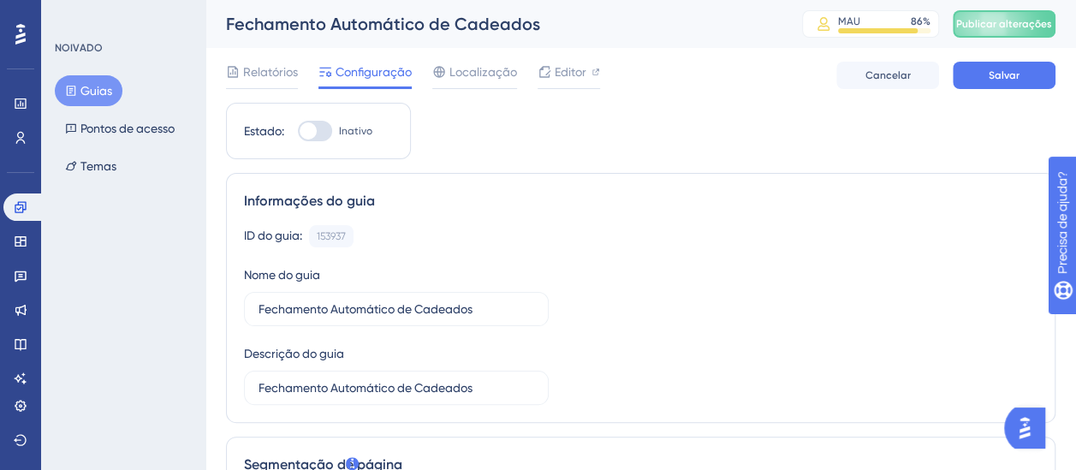
scroll to position [86, 0]
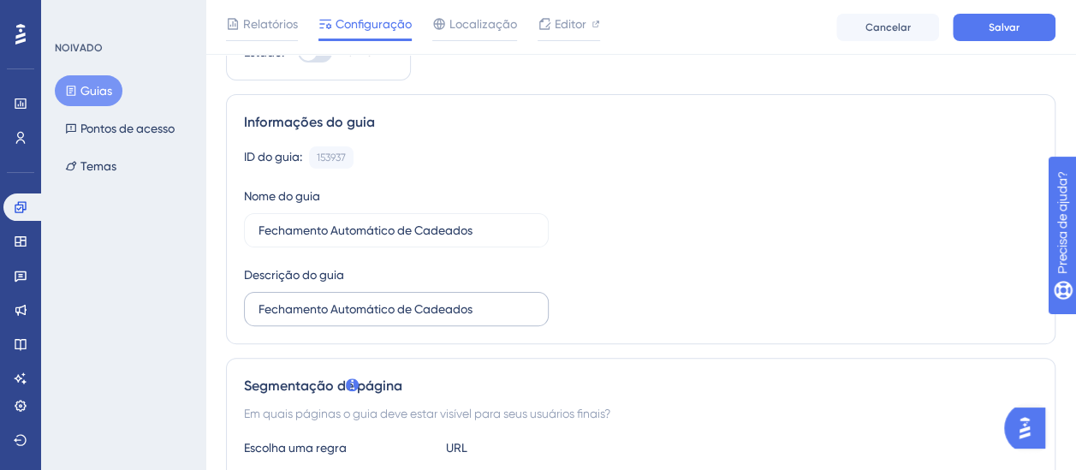
click at [496, 293] on label "Fechamento Automático de Cadeados" at bounding box center [396, 309] width 305 height 34
click at [496, 300] on input "Fechamento Automático de Cadeados" at bounding box center [397, 309] width 276 height 19
drag, startPoint x: 491, startPoint y: 308, endPoint x: 249, endPoint y: 314, distance: 241.6
click at [249, 314] on label "Fechamento Automático de Cadeados" at bounding box center [396, 309] width 305 height 34
click at [490, 319] on label "Fechamento Automático de Cadeados" at bounding box center [396, 309] width 305 height 34
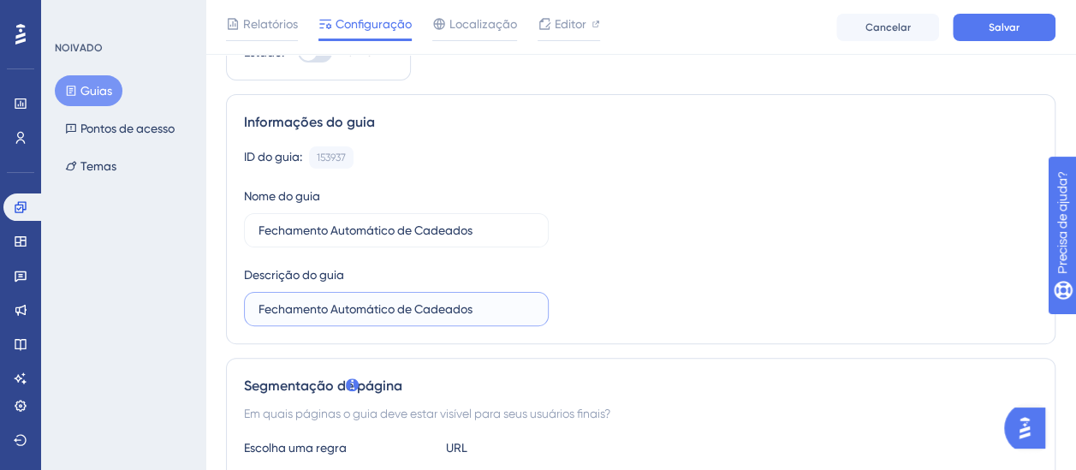
click at [490, 319] on input "Fechamento Automático de Cadeados" at bounding box center [397, 309] width 276 height 19
click at [490, 319] on label "Fechamento Automático de Cadeados" at bounding box center [396, 309] width 305 height 34
click at [490, 319] on input "Fechamento Automático de Cadeados" at bounding box center [397, 309] width 276 height 19
drag, startPoint x: 540, startPoint y: 305, endPoint x: 322, endPoint y: 315, distance: 217.8
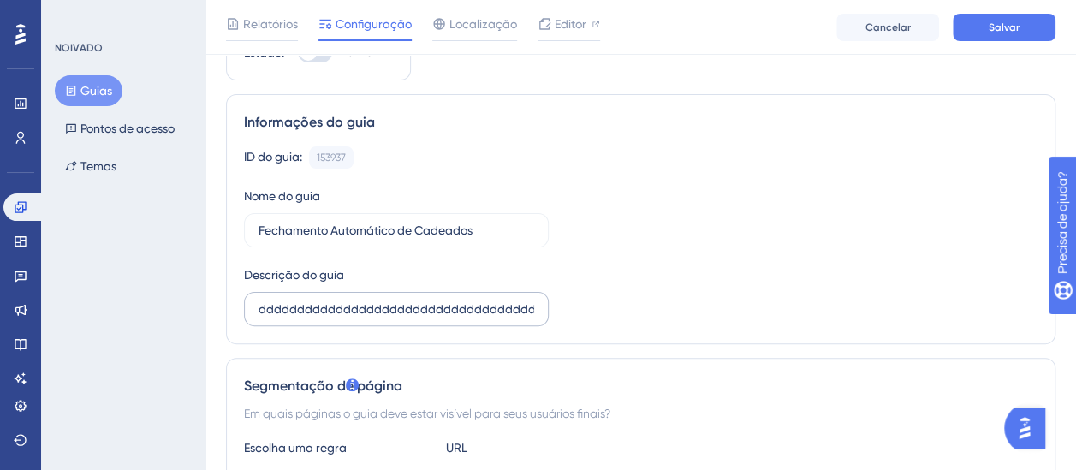
click at [322, 315] on label "dddddddddddddddddddddddddddddddddddddddddddddddddddddddddddddd" at bounding box center [396, 309] width 305 height 34
click at [322, 315] on input "dddddddddddddddddddddddddddddddddddddddddddddddddddddddddddddd" at bounding box center [397, 309] width 276 height 19
type input "d"
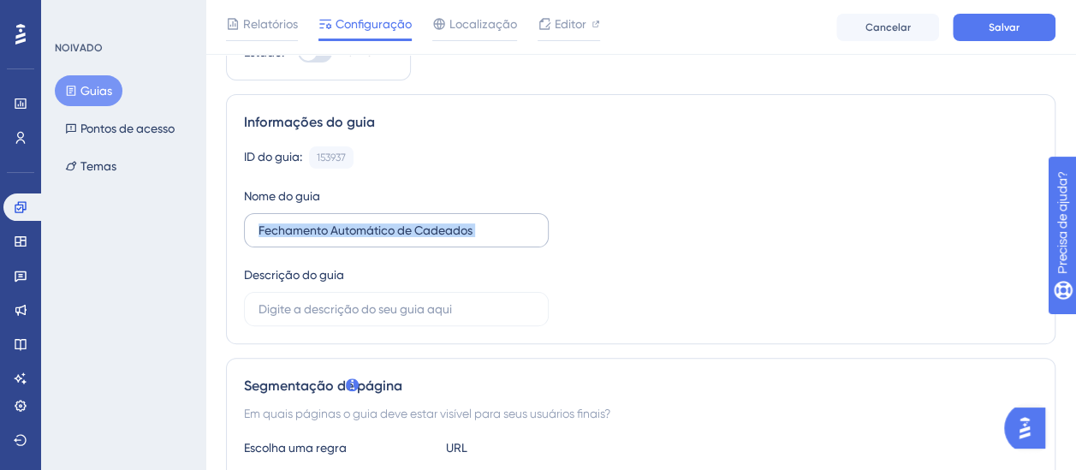
drag, startPoint x: 534, startPoint y: 234, endPoint x: 383, endPoint y: 245, distance: 152.0
click at [383, 245] on label "Fechamento Automático de Cadeados" at bounding box center [396, 230] width 305 height 34
copy input "text"
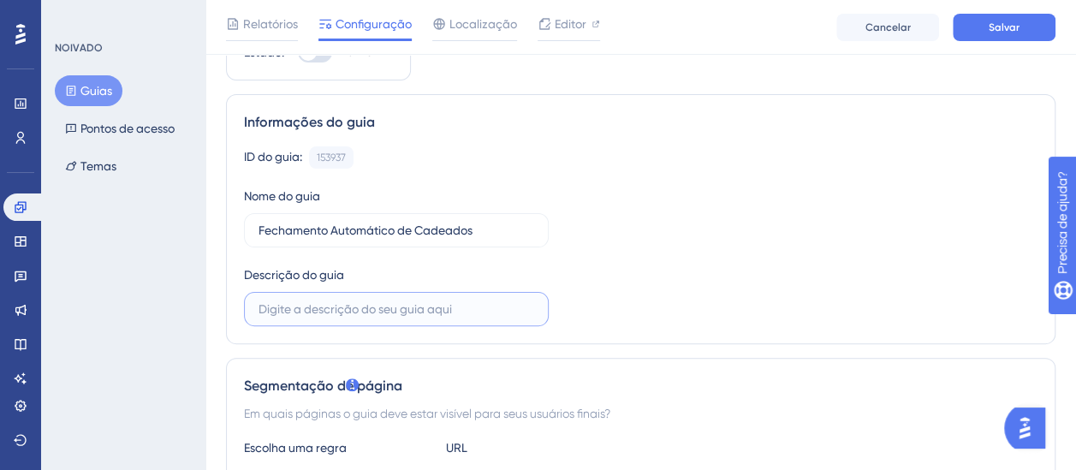
click at [495, 307] on input "text" at bounding box center [397, 309] width 276 height 19
paste input "Fechamento Automático de Cadeados"
type input "Fechamento Automático de Cadeados"
click at [683, 283] on div "ID do guia: 153937 Copiar Nome do guia Fechamento Automático de Cadeados Descri…" at bounding box center [641, 236] width 794 height 180
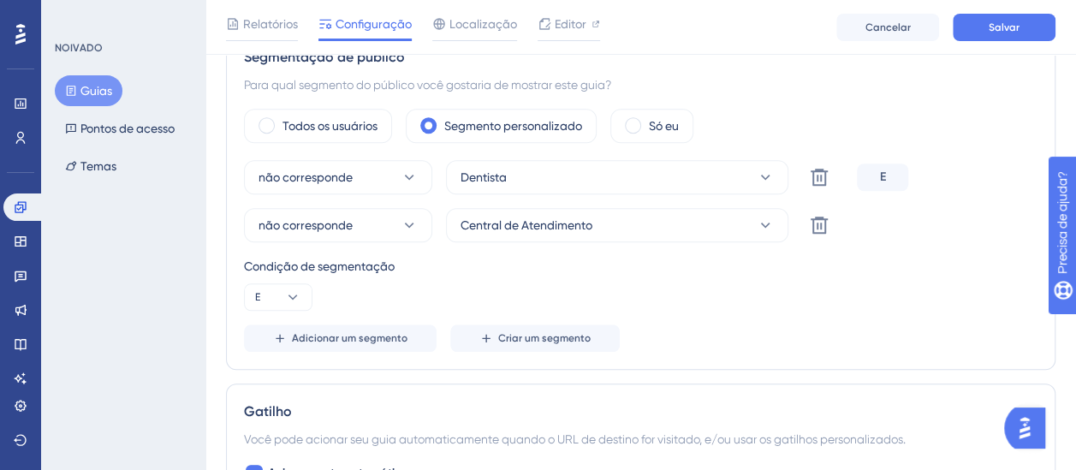
scroll to position [599, 0]
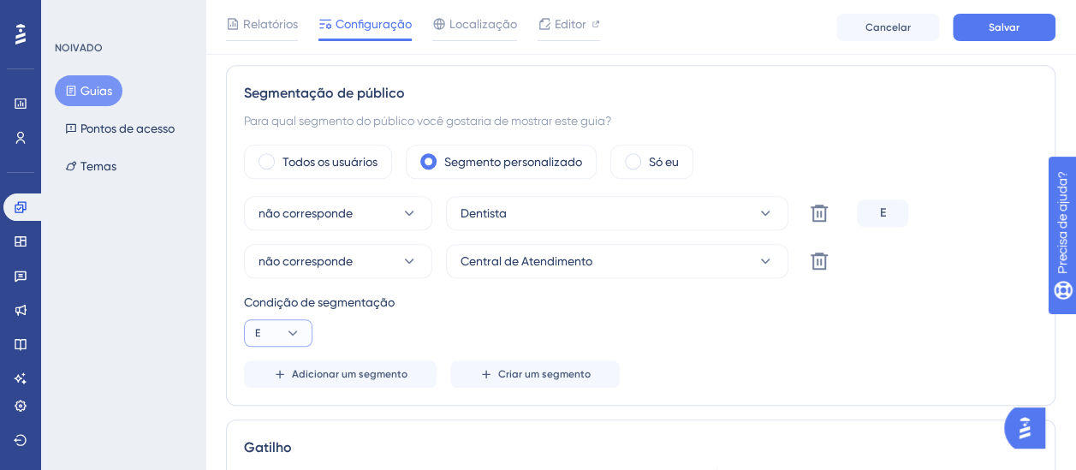
click at [286, 333] on icon at bounding box center [292, 333] width 17 height 17
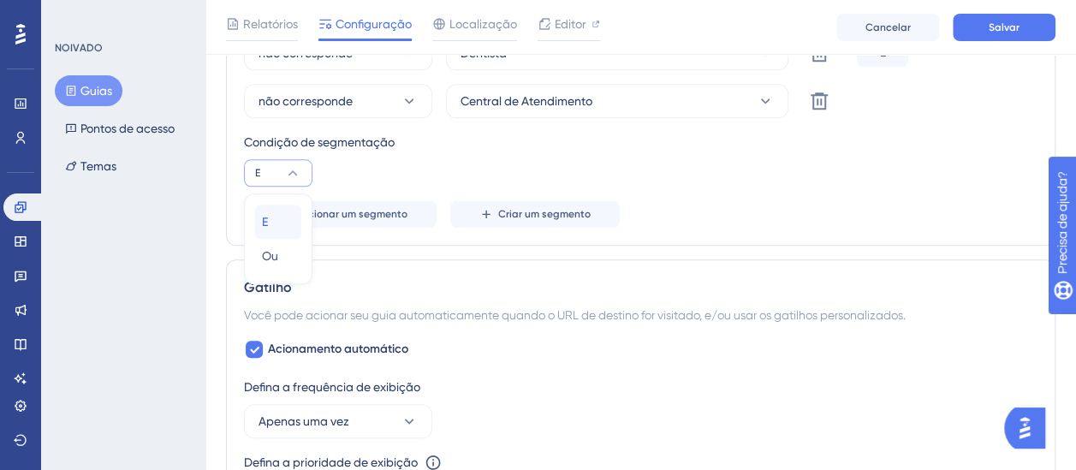
click at [265, 219] on span "E" at bounding box center [265, 222] width 6 height 21
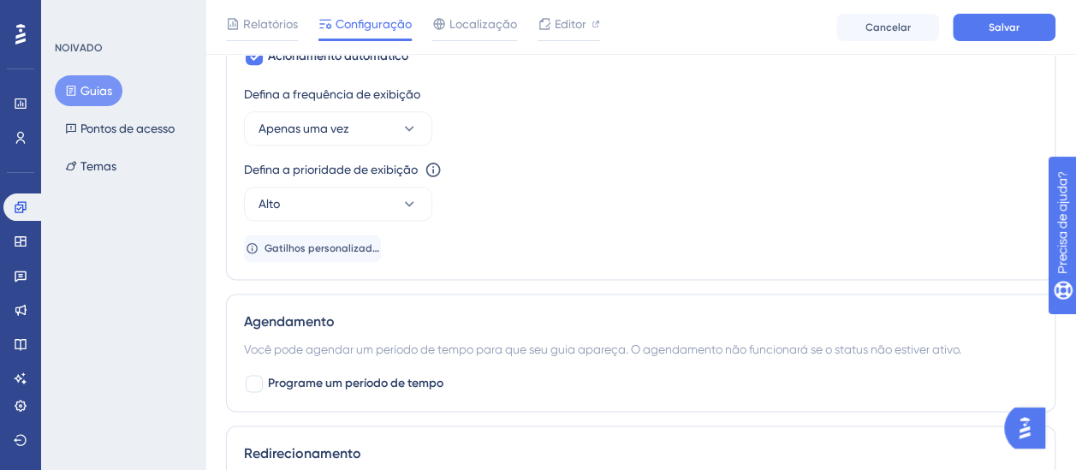
scroll to position [931, 0]
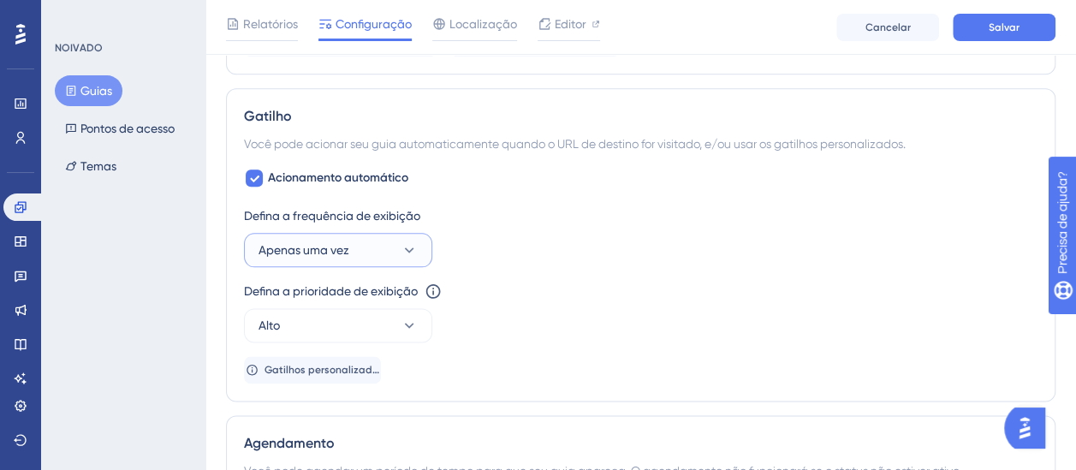
click at [276, 255] on span "Apenas uma vez" at bounding box center [304, 250] width 91 height 21
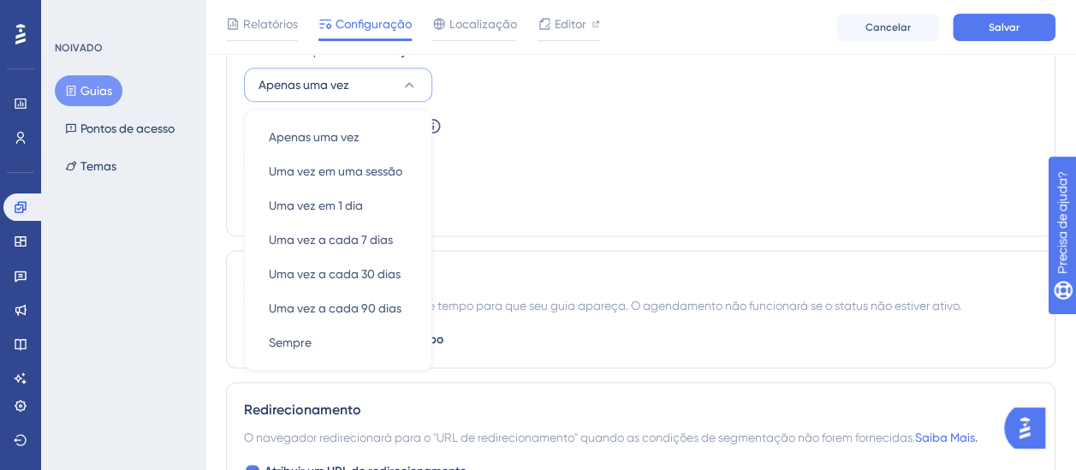
click at [233, 270] on div "Agendamento Você pode agendar um período de tempo para que seu guia apareça. O …" at bounding box center [641, 309] width 830 height 118
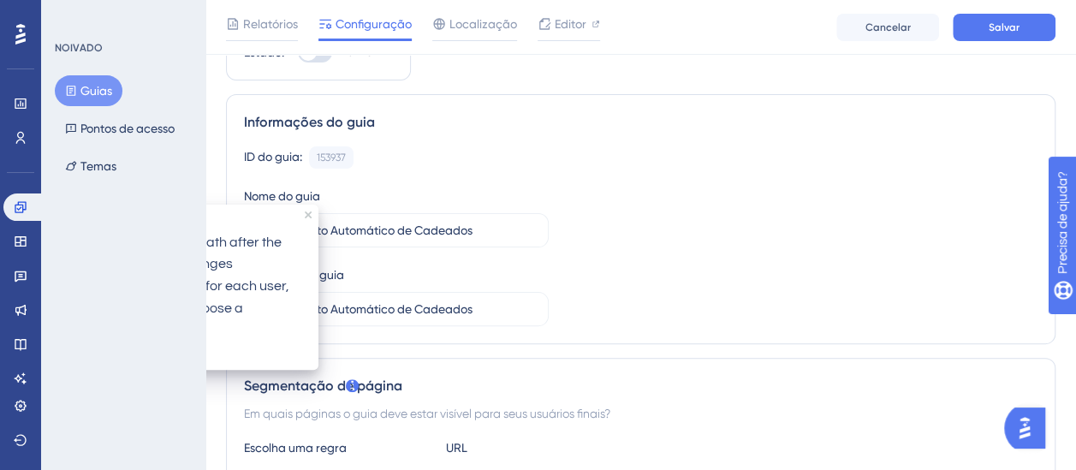
scroll to position [0, 0]
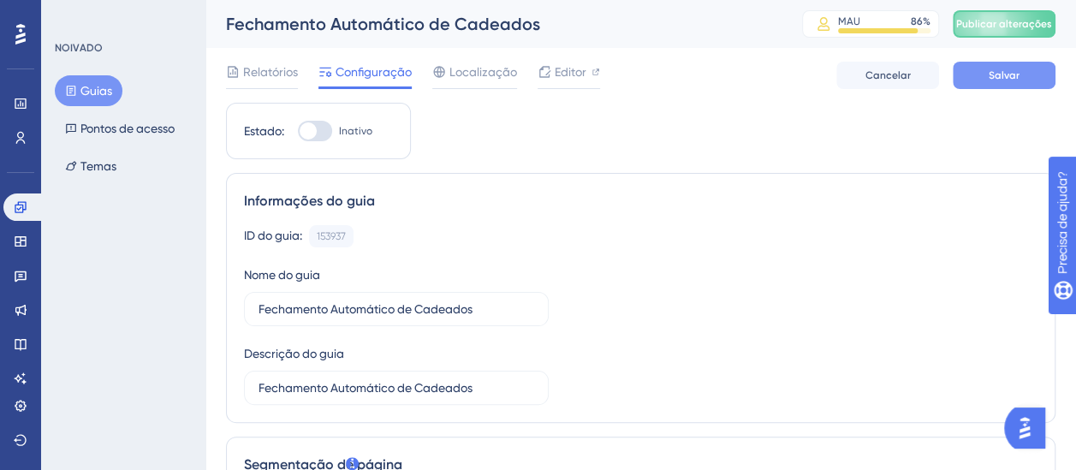
click at [990, 77] on span "Salvar" at bounding box center [1004, 76] width 31 height 14
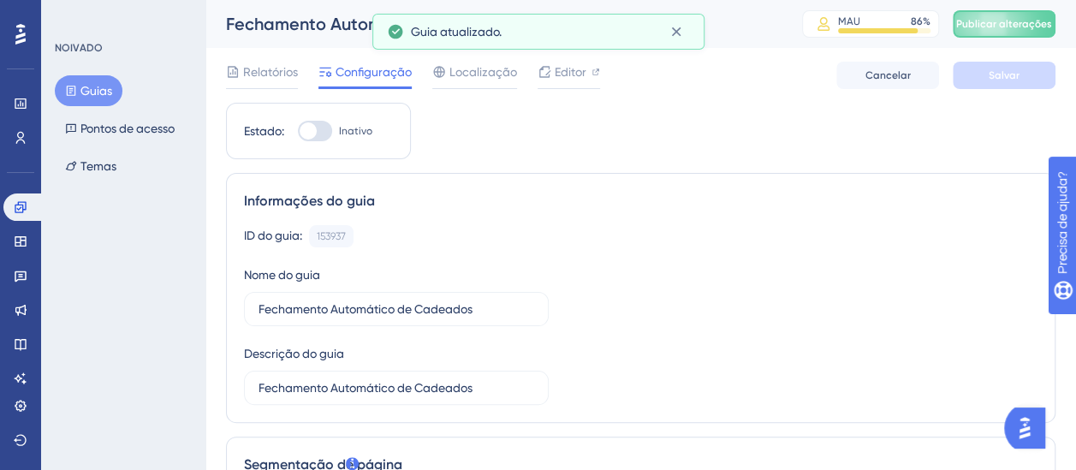
click at [72, 92] on icon at bounding box center [71, 91] width 12 height 12
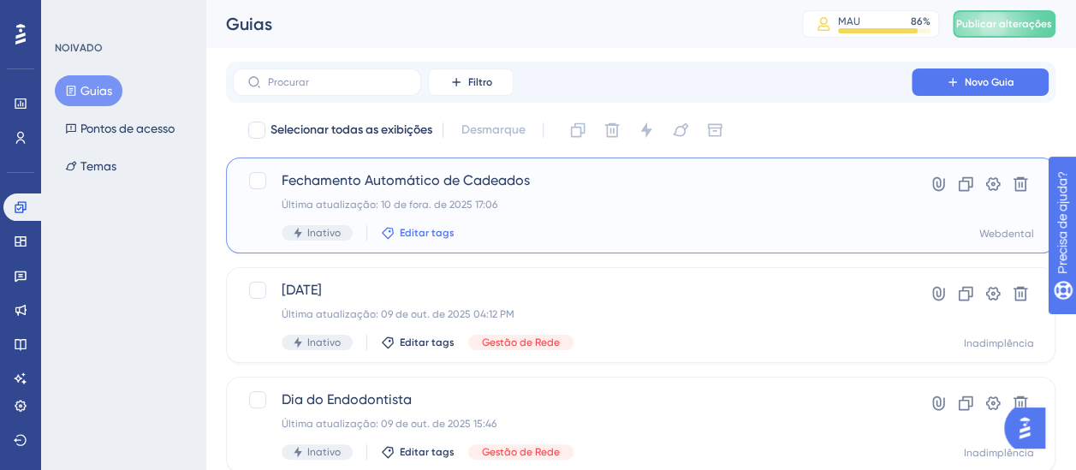
click at [421, 233] on span "Editar tags" at bounding box center [427, 233] width 55 height 14
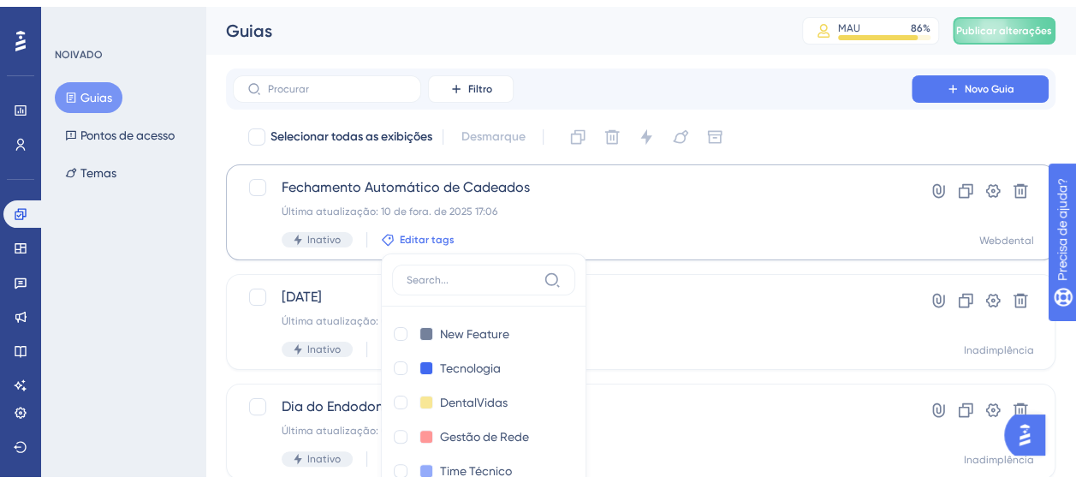
scroll to position [152, 0]
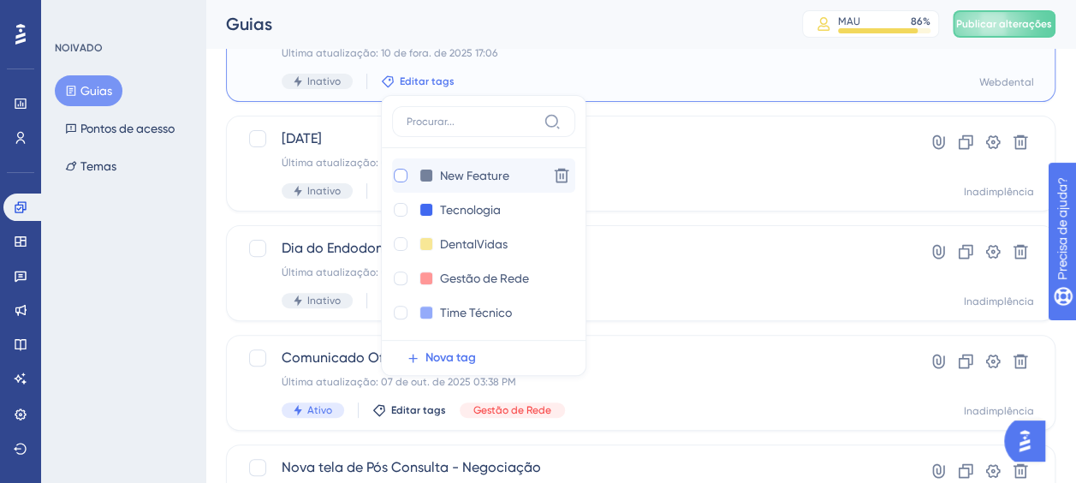
click at [399, 177] on div at bounding box center [401, 176] width 14 height 14
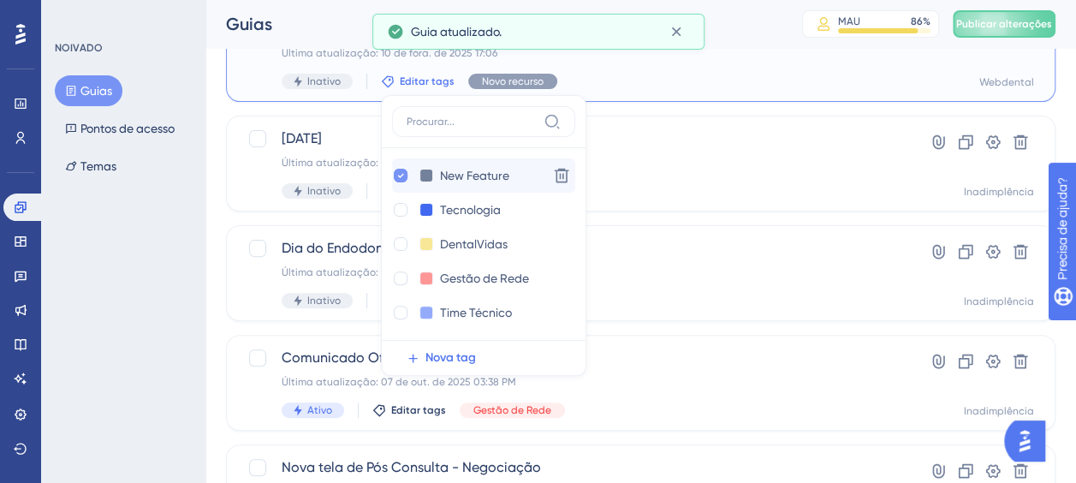
checkbox input "true"
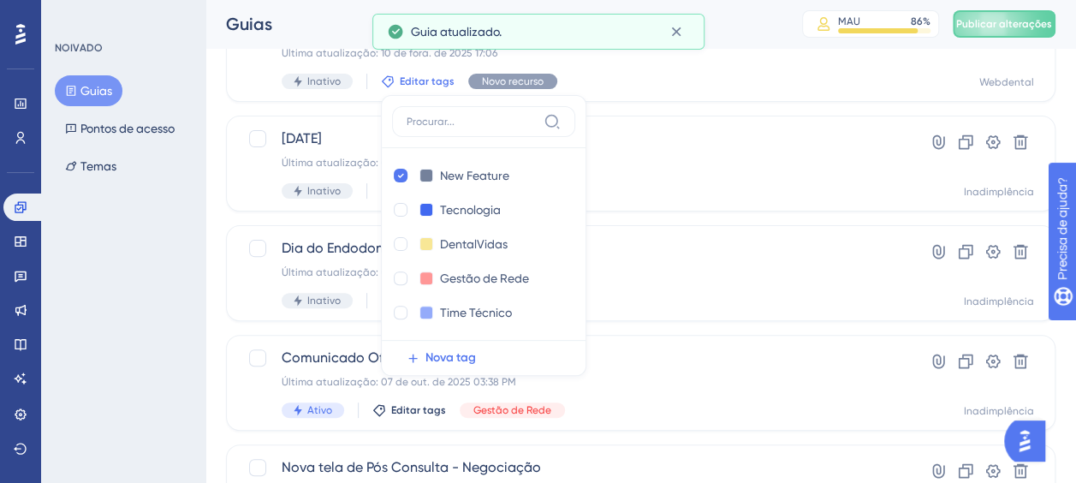
click at [175, 311] on div "NOIVADO Guias Pontos de acesso Temas" at bounding box center [123, 241] width 164 height 483
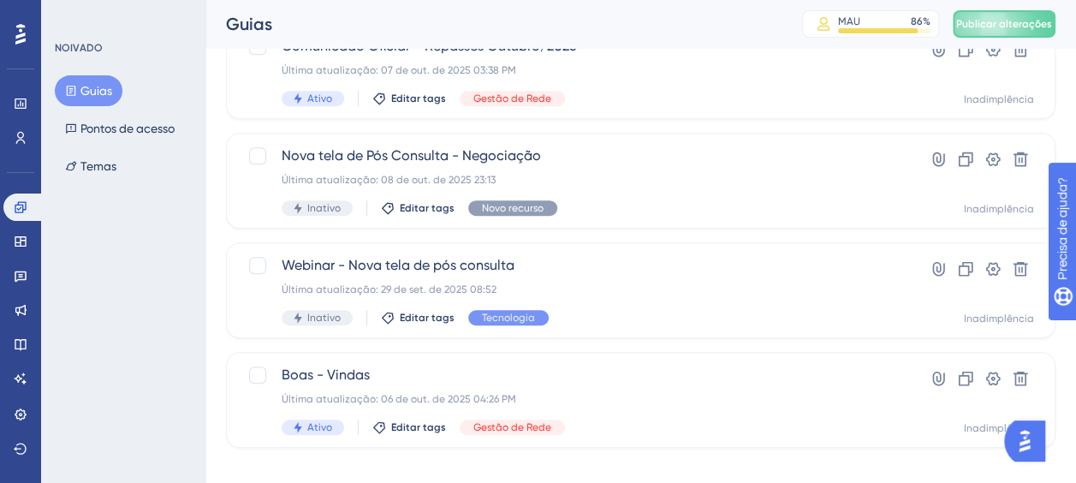
scroll to position [483, 0]
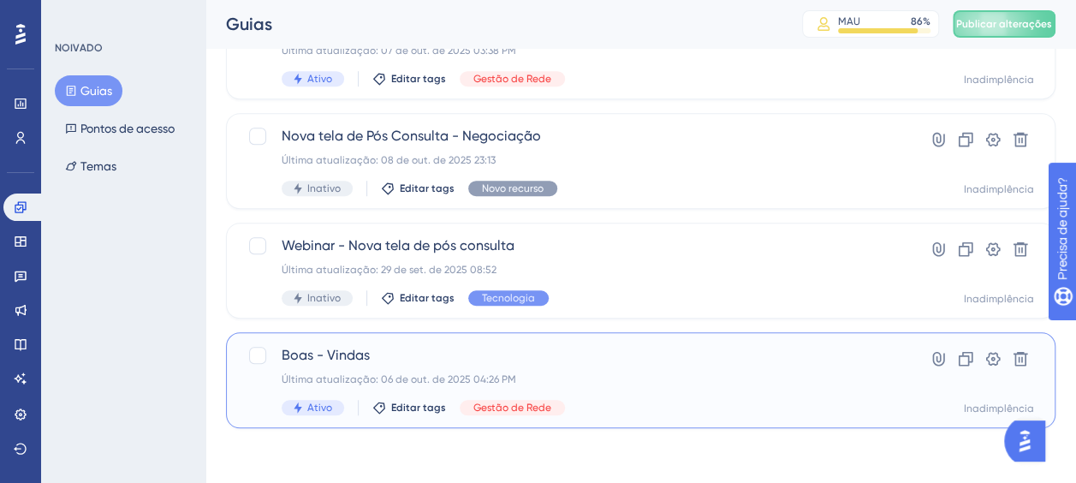
click at [635, 349] on span "Boas - Vindas" at bounding box center [572, 355] width 581 height 21
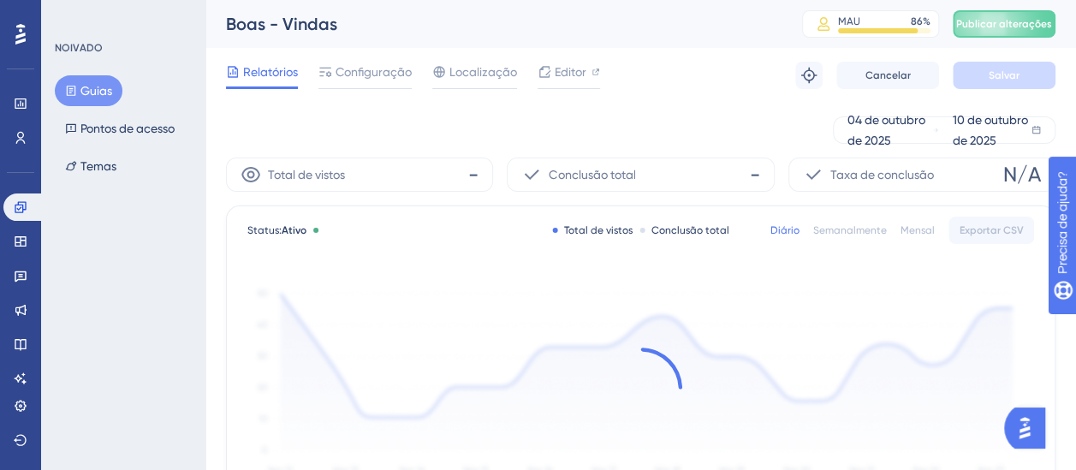
click at [351, 58] on div "Relatórios Configuração Localização Editor Solucionar problemas Cancelar Salvar" at bounding box center [641, 75] width 830 height 55
click at [355, 65] on span "Configuração" at bounding box center [374, 72] width 76 height 21
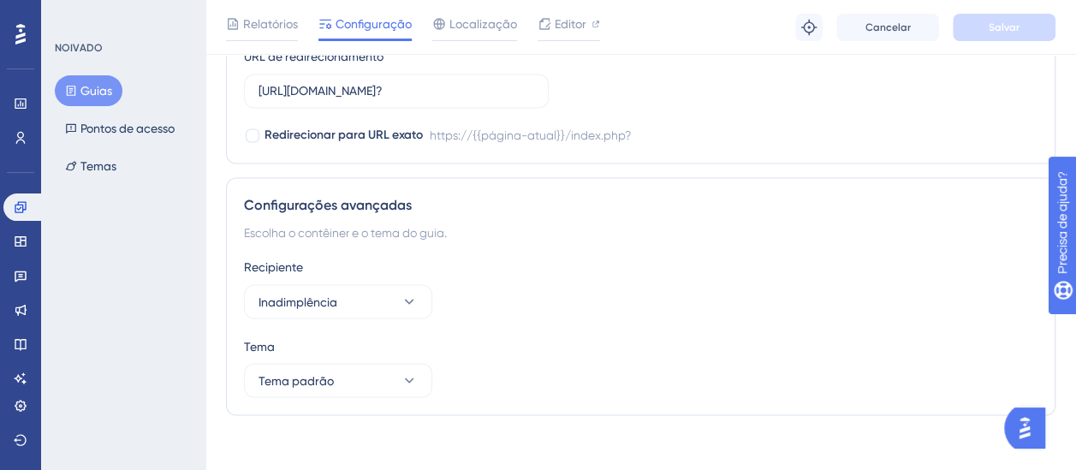
scroll to position [1348, 0]
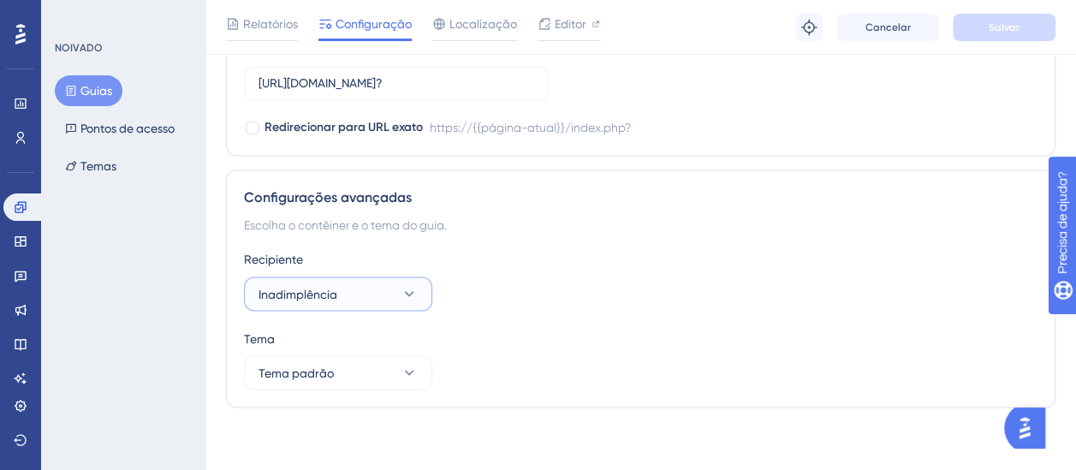
click at [404, 289] on icon at bounding box center [409, 293] width 17 height 17
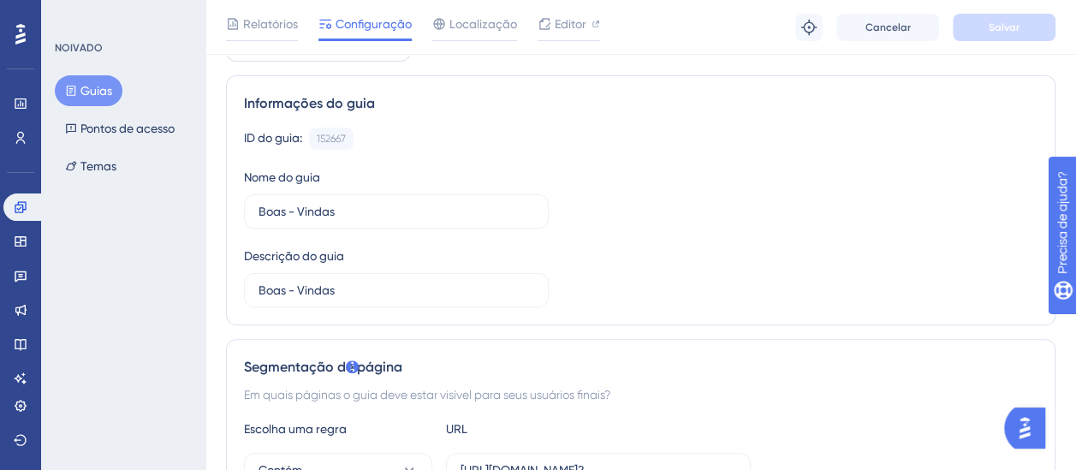
scroll to position [0, 0]
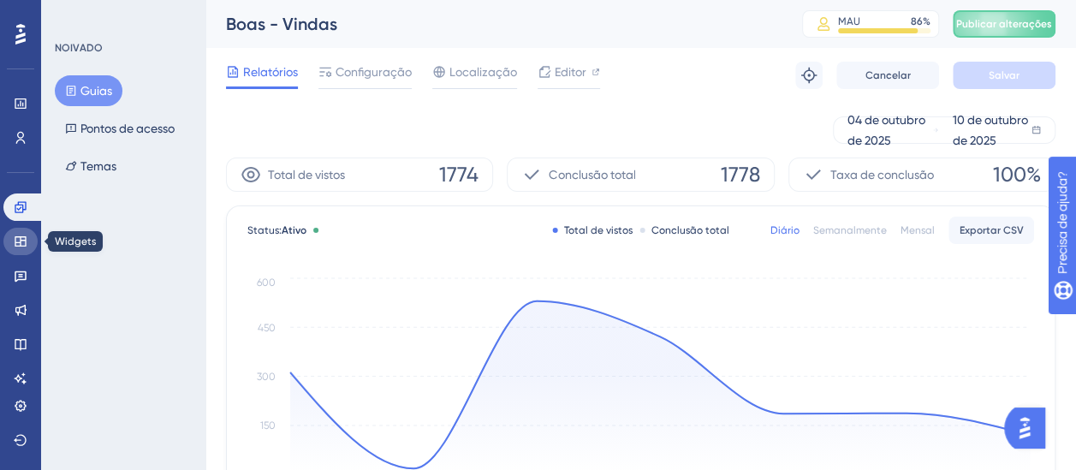
click at [27, 245] on link at bounding box center [20, 241] width 34 height 27
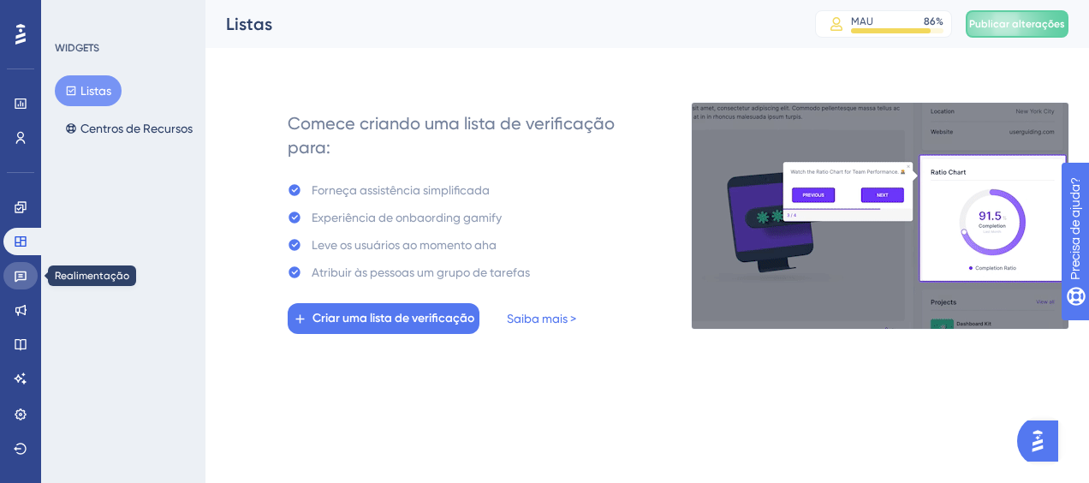
click at [17, 270] on icon at bounding box center [21, 276] width 14 height 14
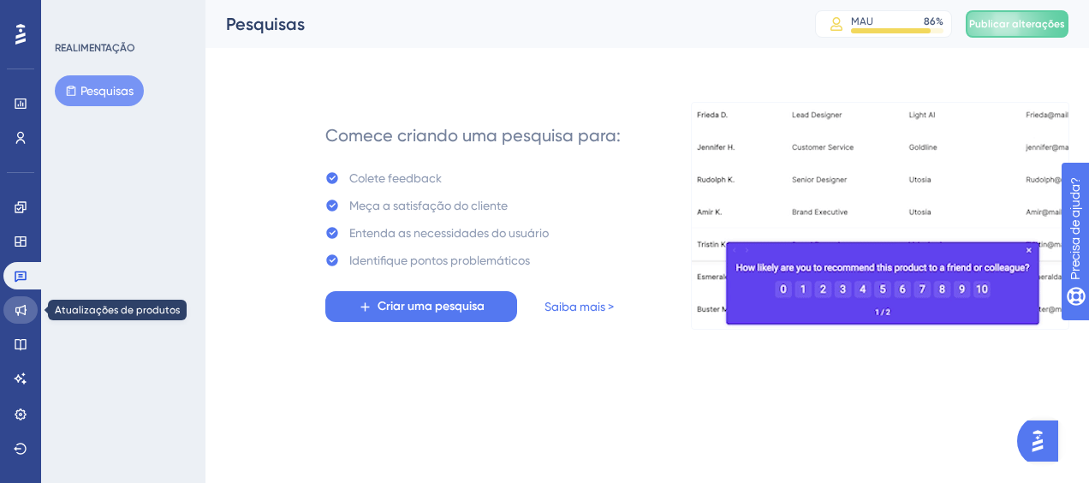
click at [33, 313] on link at bounding box center [20, 309] width 34 height 27
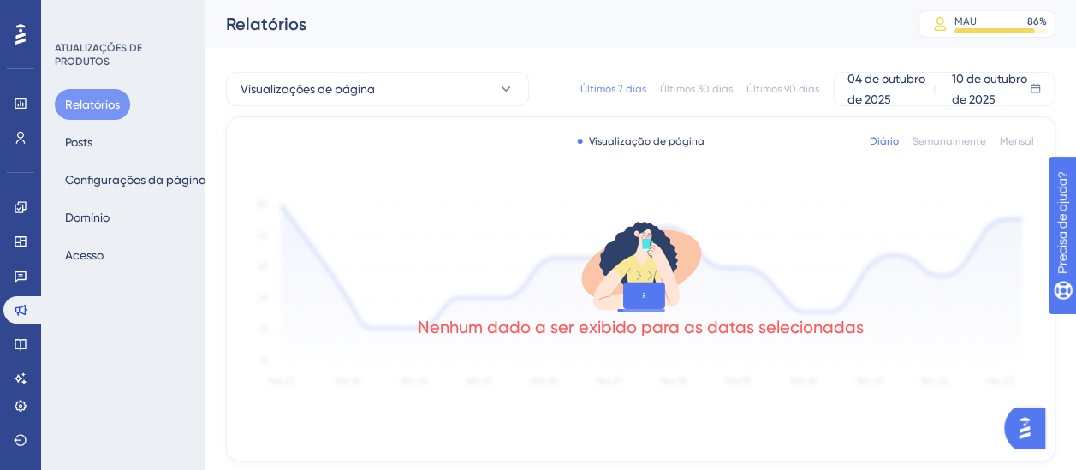
click at [111, 154] on div "Relatórios Posts Configurações da página [PERSON_NAME]" at bounding box center [124, 180] width 139 height 182
click at [90, 144] on button "Posts" at bounding box center [79, 142] width 48 height 31
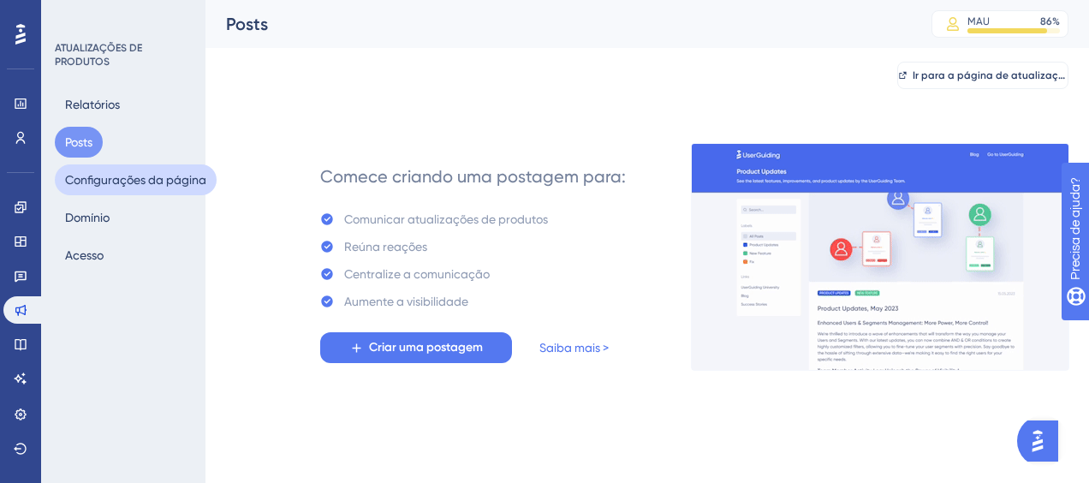
click at [107, 176] on button "Configurações da página" at bounding box center [136, 179] width 162 height 31
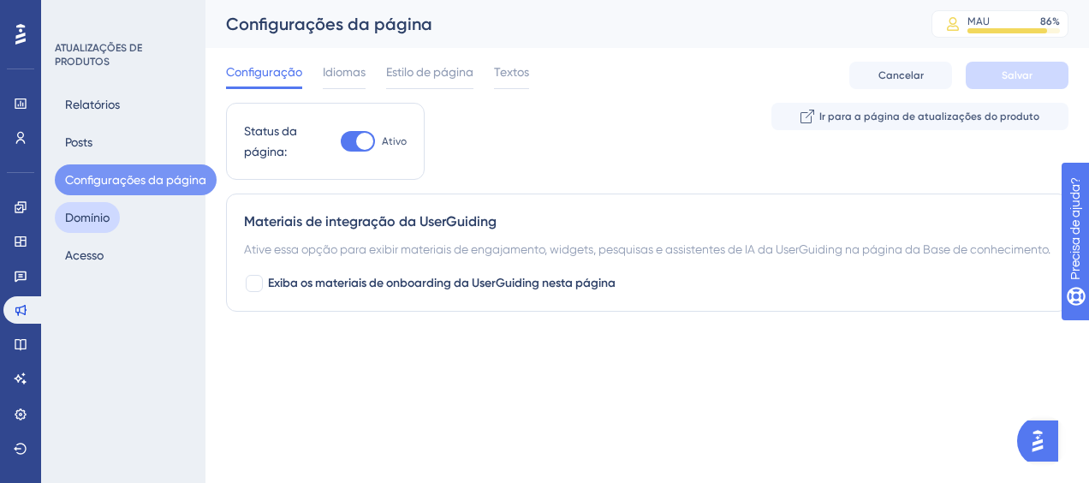
click at [108, 214] on button "Domínio" at bounding box center [87, 217] width 65 height 31
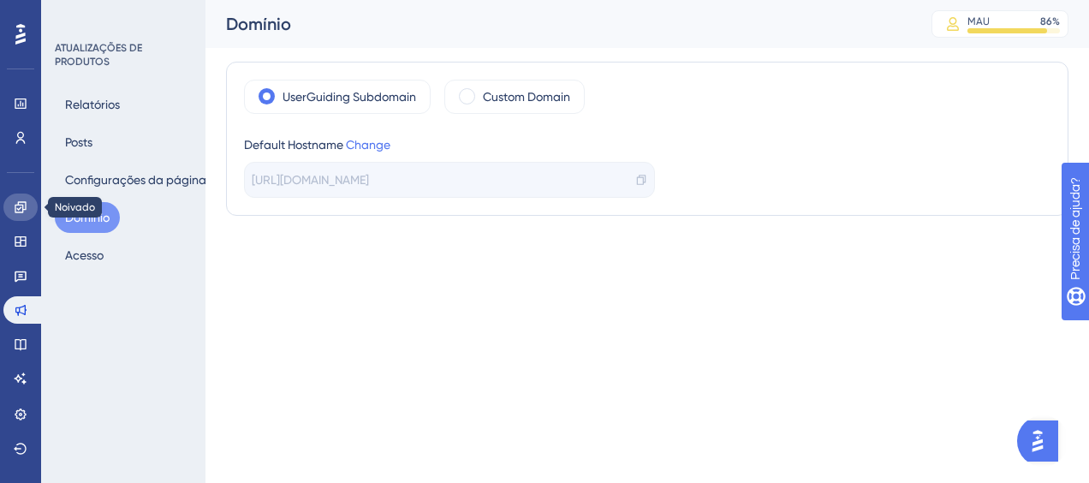
click at [29, 216] on link at bounding box center [20, 207] width 34 height 27
